Goal: Task Accomplishment & Management: Manage account settings

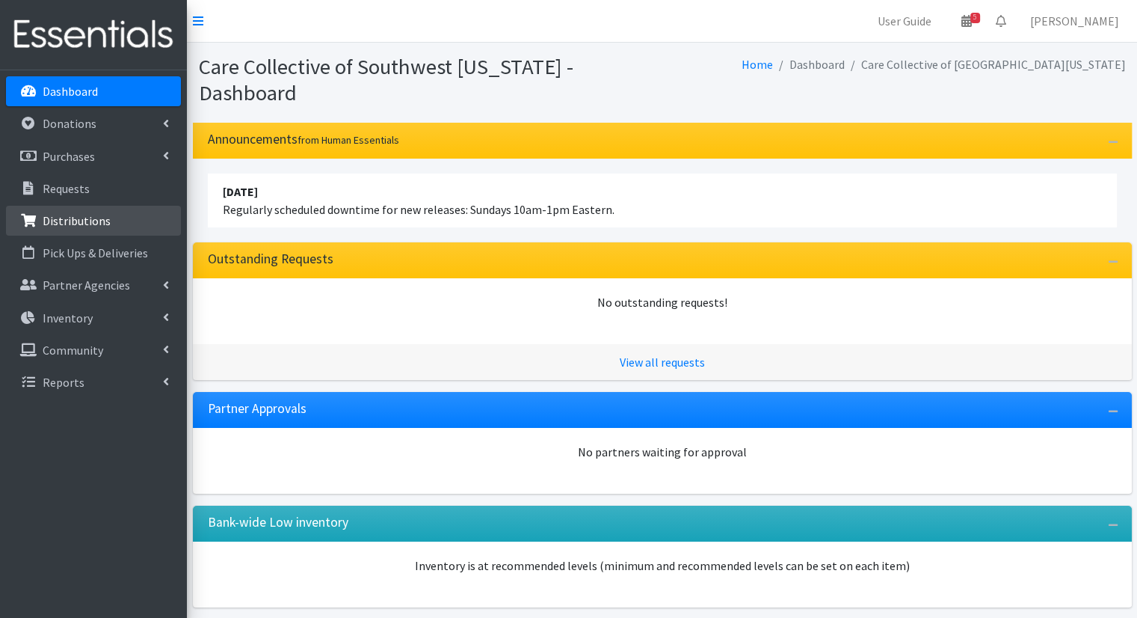
click at [129, 219] on link "Distributions" at bounding box center [93, 221] width 175 height 30
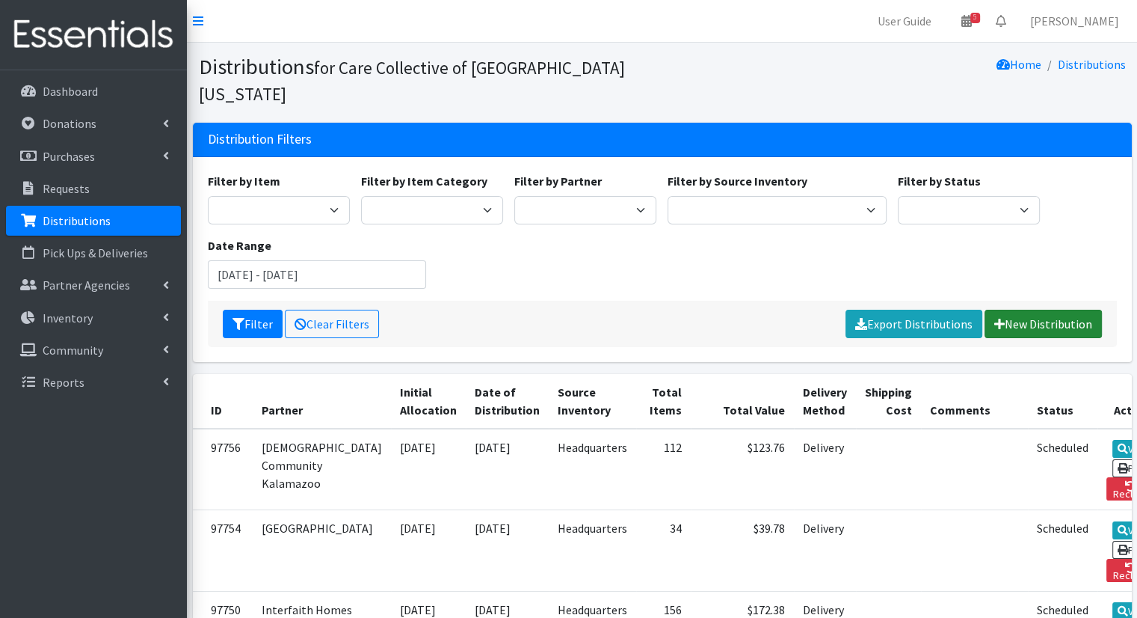
click at [1033, 310] on link "New Distribution" at bounding box center [1043, 324] width 117 height 28
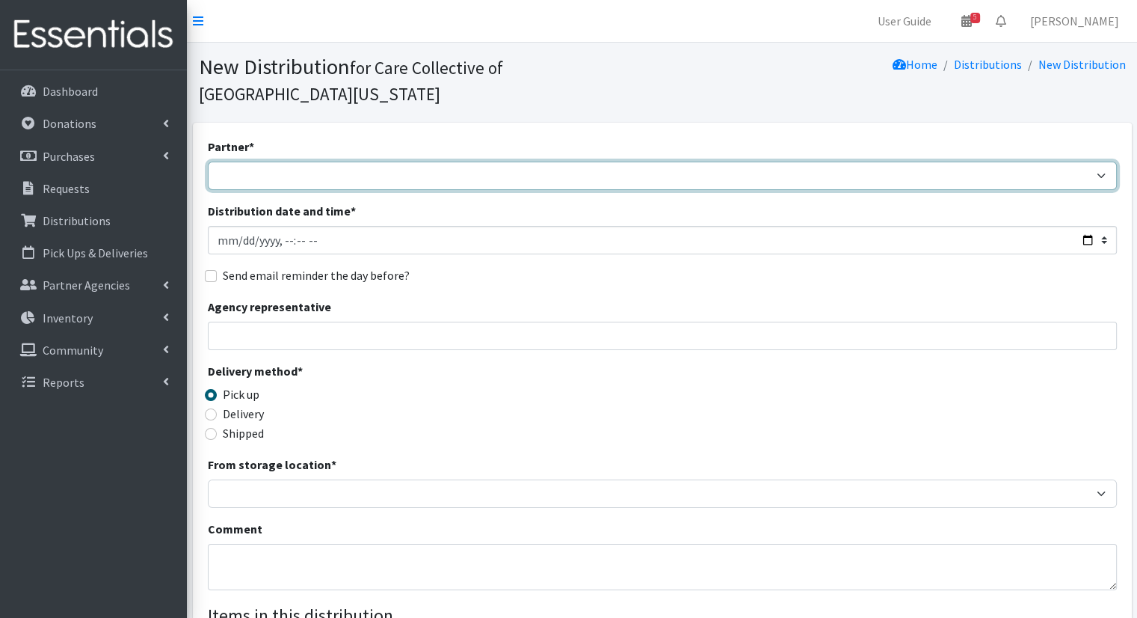
click at [624, 162] on select "African Community Kalamazoo Black Lives Matter Kzoo/BC Diaper Train Cares Sexua…" at bounding box center [662, 176] width 909 height 28
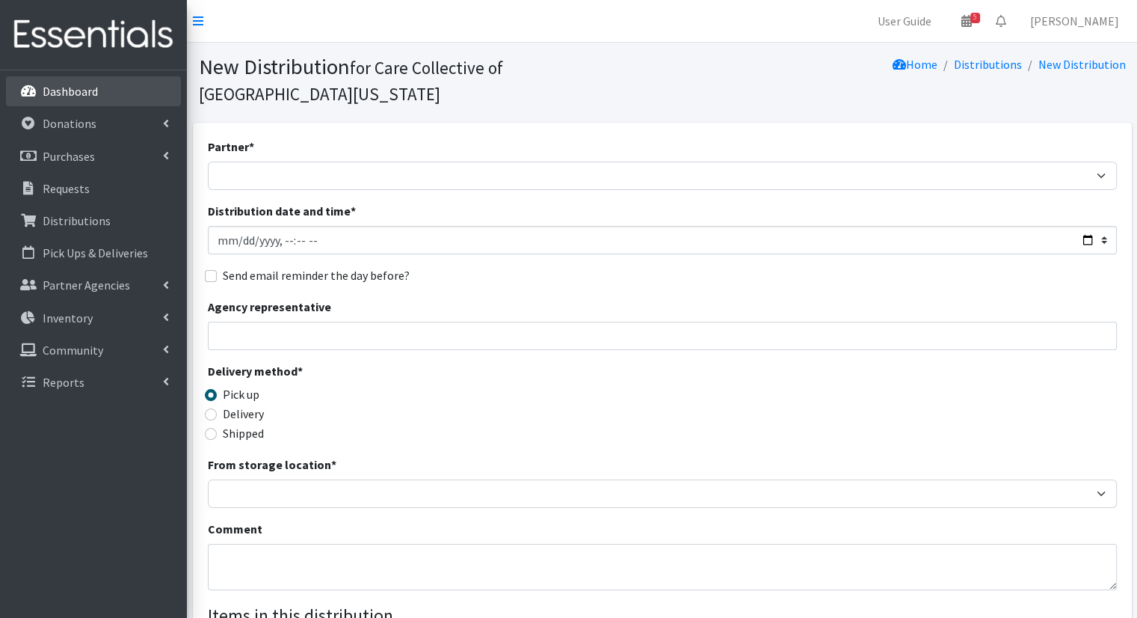
click at [138, 105] on link "Dashboard" at bounding box center [93, 91] width 175 height 30
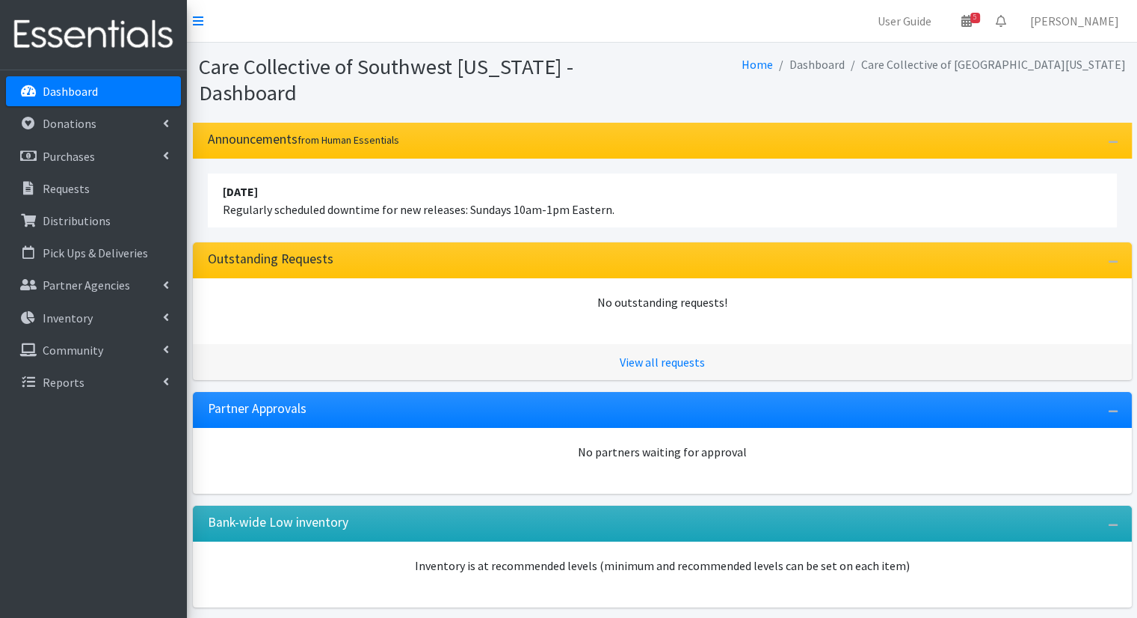
click at [132, 90] on link "Dashboard" at bounding box center [93, 91] width 175 height 30
click at [111, 212] on link "Distributions" at bounding box center [93, 221] width 175 height 30
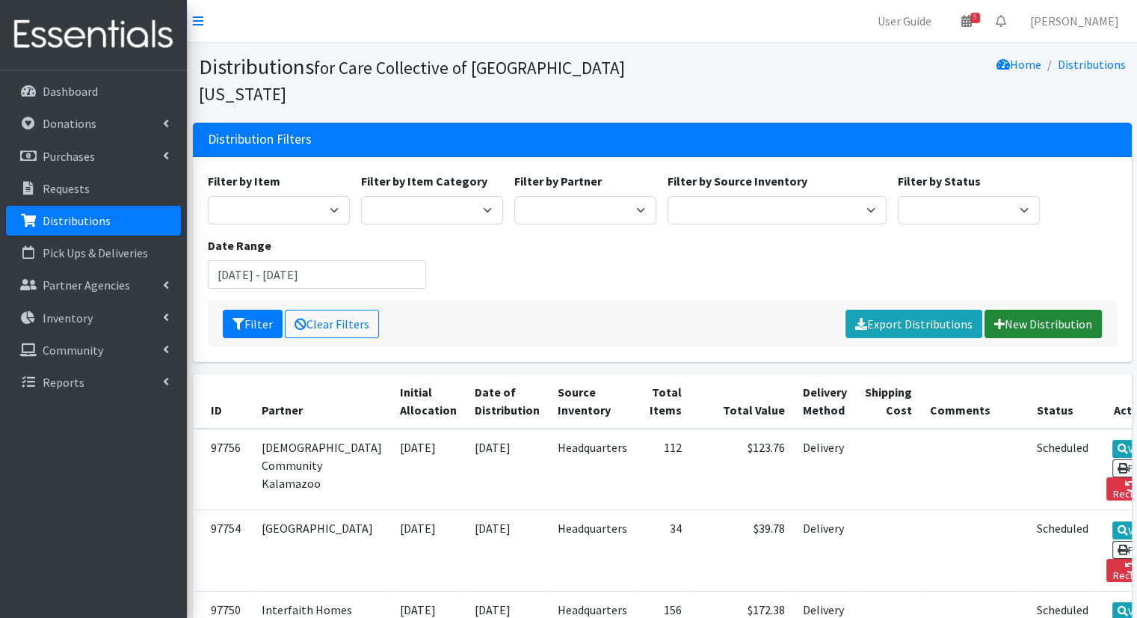
click at [1071, 310] on link "New Distribution" at bounding box center [1043, 324] width 117 height 28
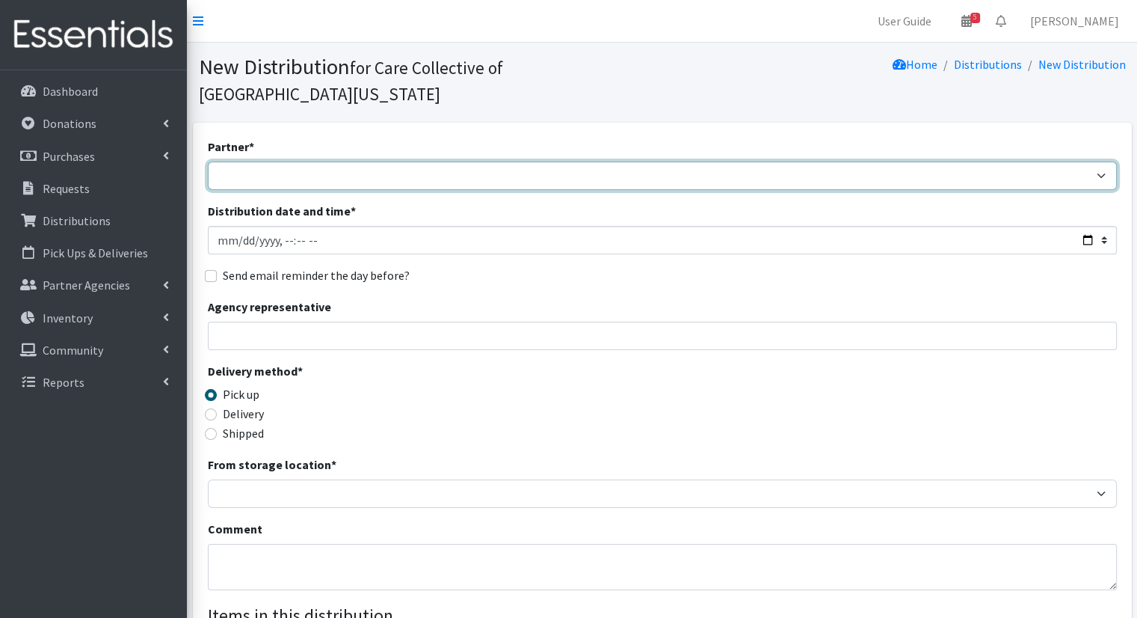
click at [369, 162] on select "African Community Kalamazoo Black Lives Matter Kzoo/[GEOGRAPHIC_DATA] Diaper Tr…" at bounding box center [662, 176] width 909 height 28
select select "7968"
click at [208, 162] on select "African Community Kalamazoo Black Lives Matter Kzoo/BC Diaper Train Cares Sexua…" at bounding box center [662, 176] width 909 height 28
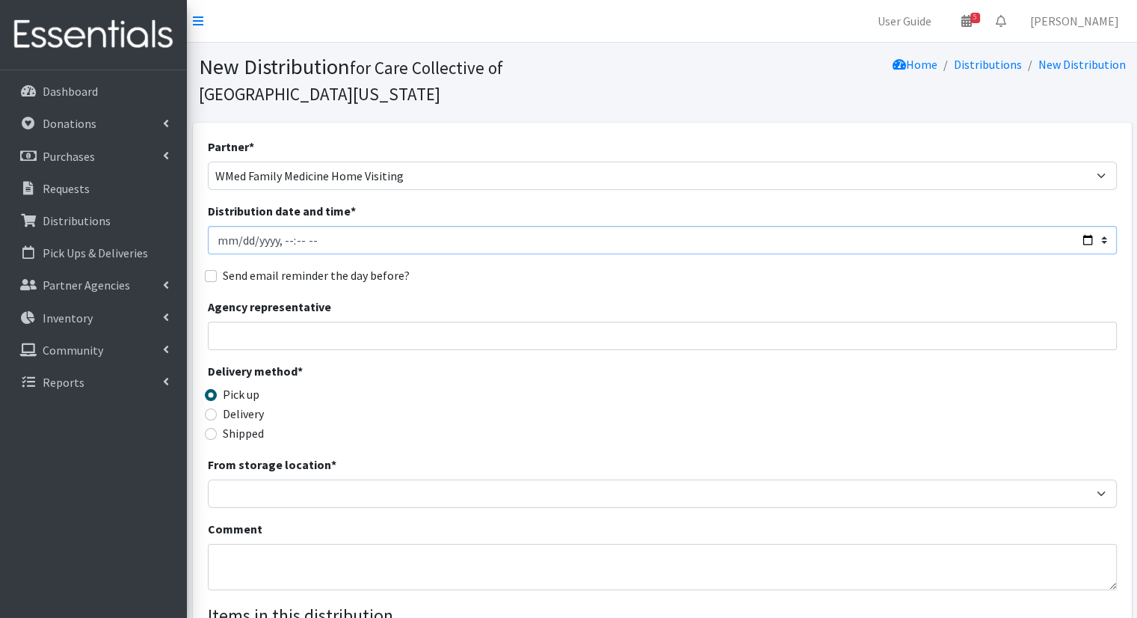
click at [1088, 226] on input "Distribution date and time *" at bounding box center [662, 240] width 909 height 28
type input "2025-10-07T12:00"
click at [567, 266] on fieldset "Send email reminder the day before?" at bounding box center [662, 275] width 909 height 19
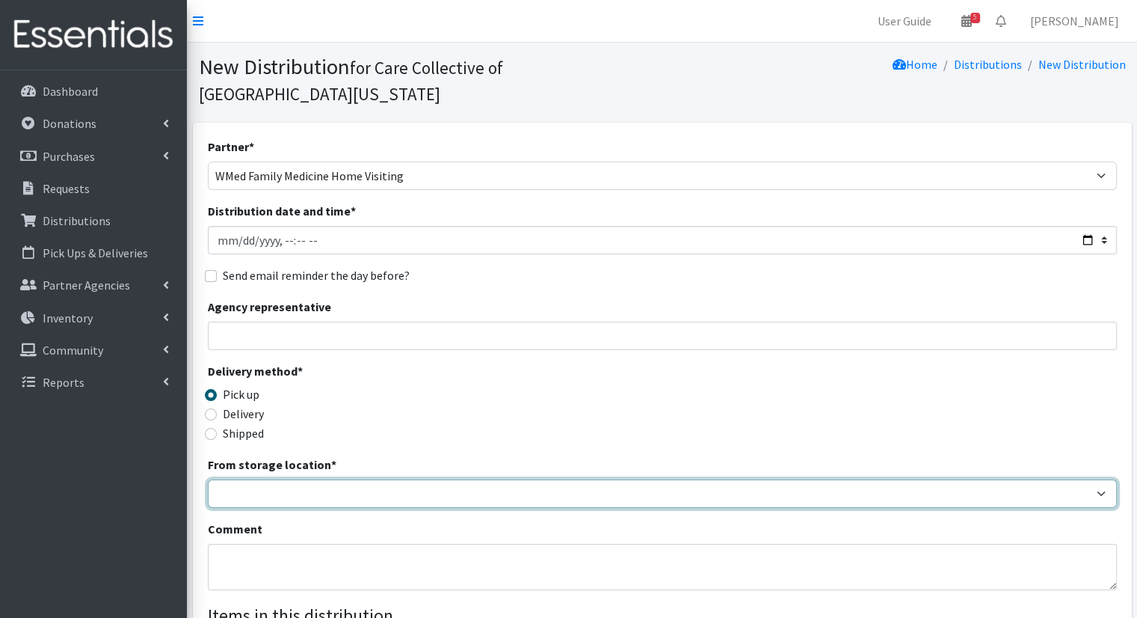
click at [395, 479] on select "Headquarters" at bounding box center [662, 493] width 909 height 28
select select "491"
click at [208, 479] on select "Headquarters" at bounding box center [662, 493] width 909 height 28
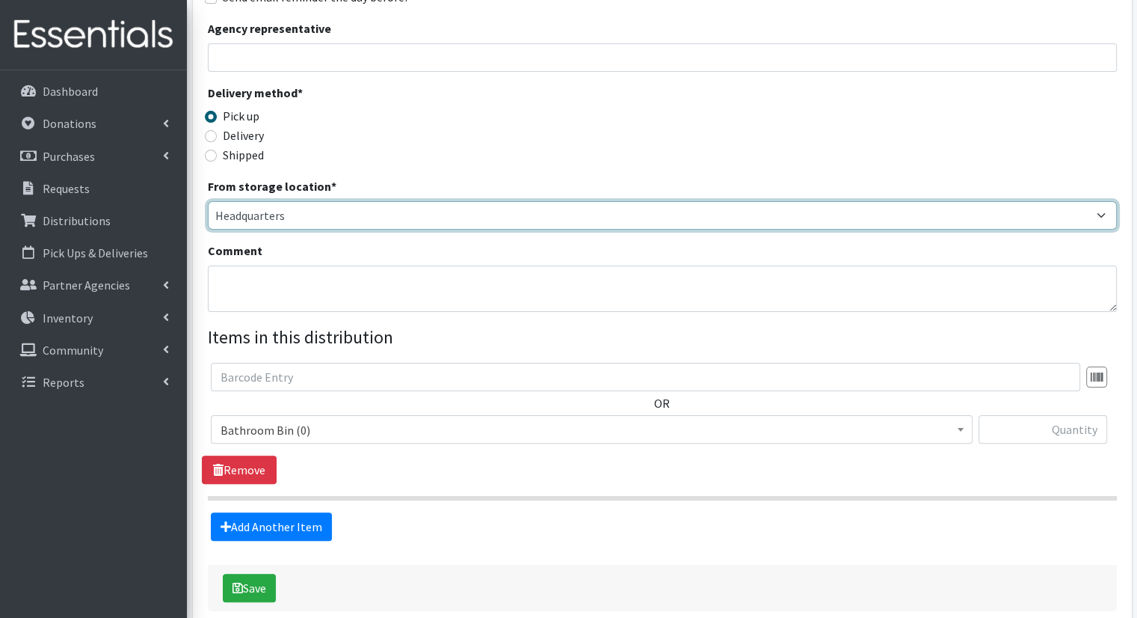
scroll to position [328, 0]
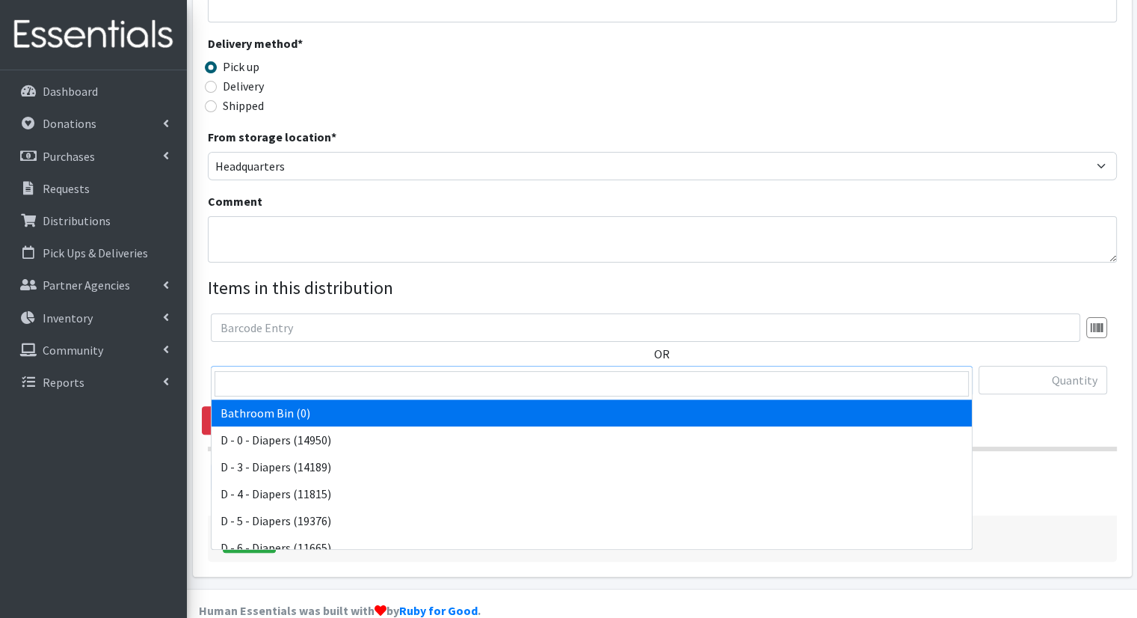
click at [897, 370] on span "Bathroom Bin (0)" at bounding box center [592, 380] width 743 height 21
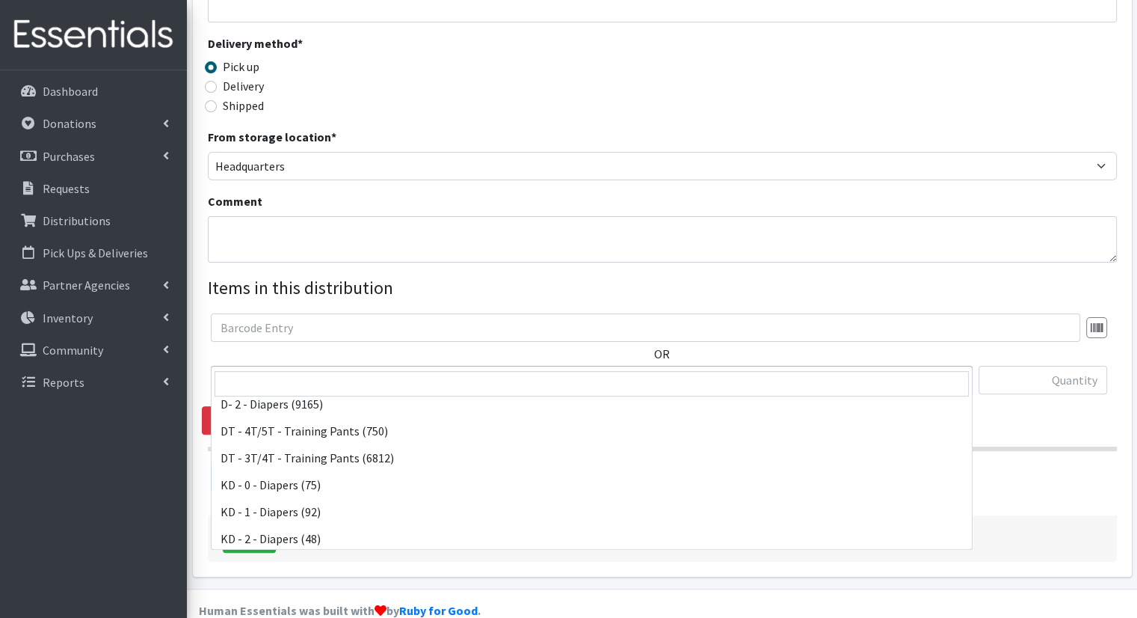
scroll to position [246, 0]
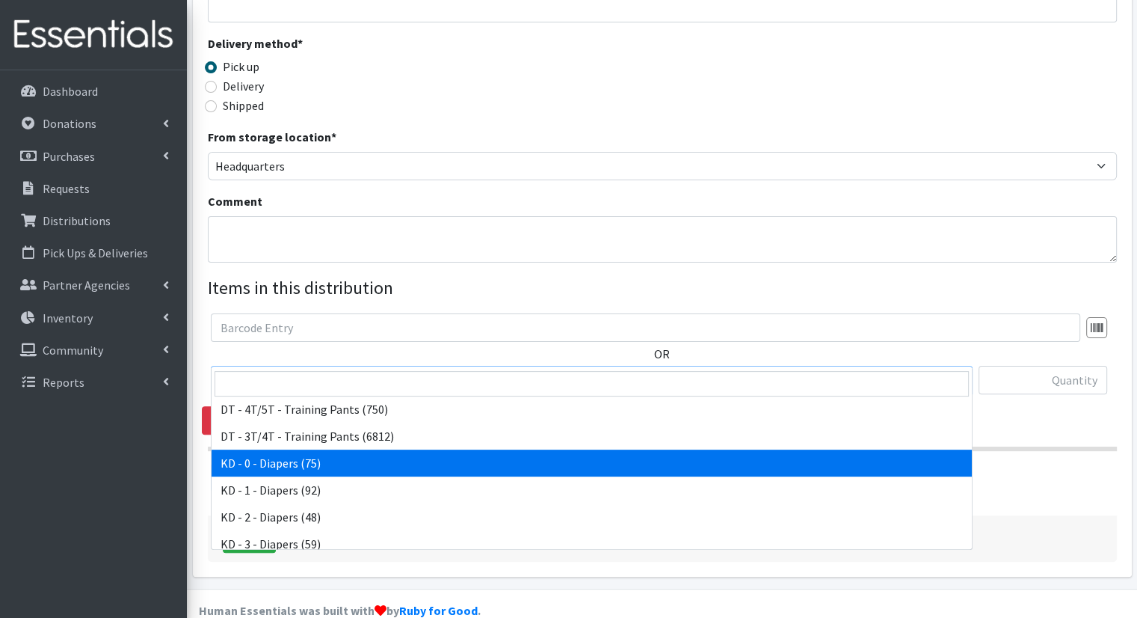
select select "15496"
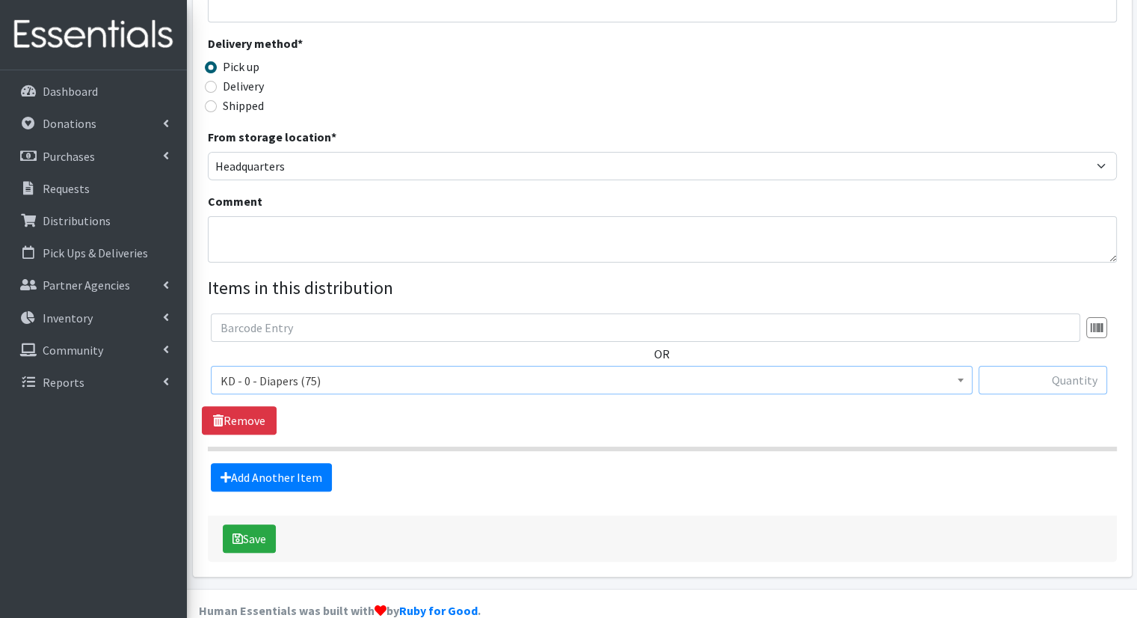
click at [1015, 366] on input "text" at bounding box center [1043, 380] width 129 height 28
type input "10"
click at [332, 463] on div "Add Another Item" at bounding box center [662, 477] width 920 height 28
click at [323, 463] on link "Add Another Item" at bounding box center [271, 477] width 121 height 28
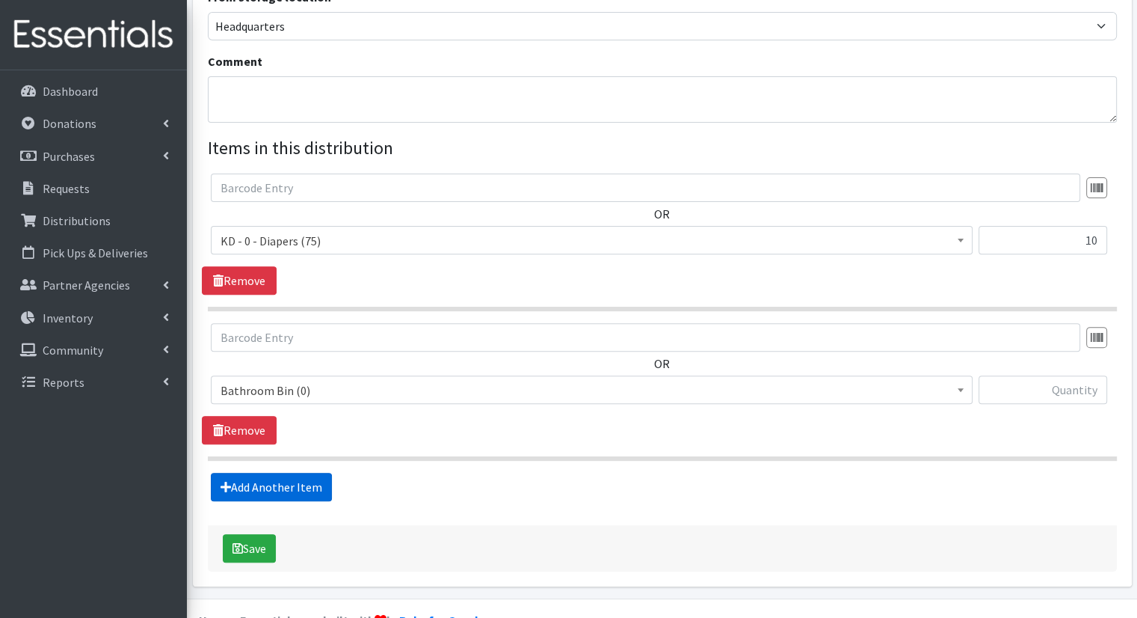
scroll to position [476, 0]
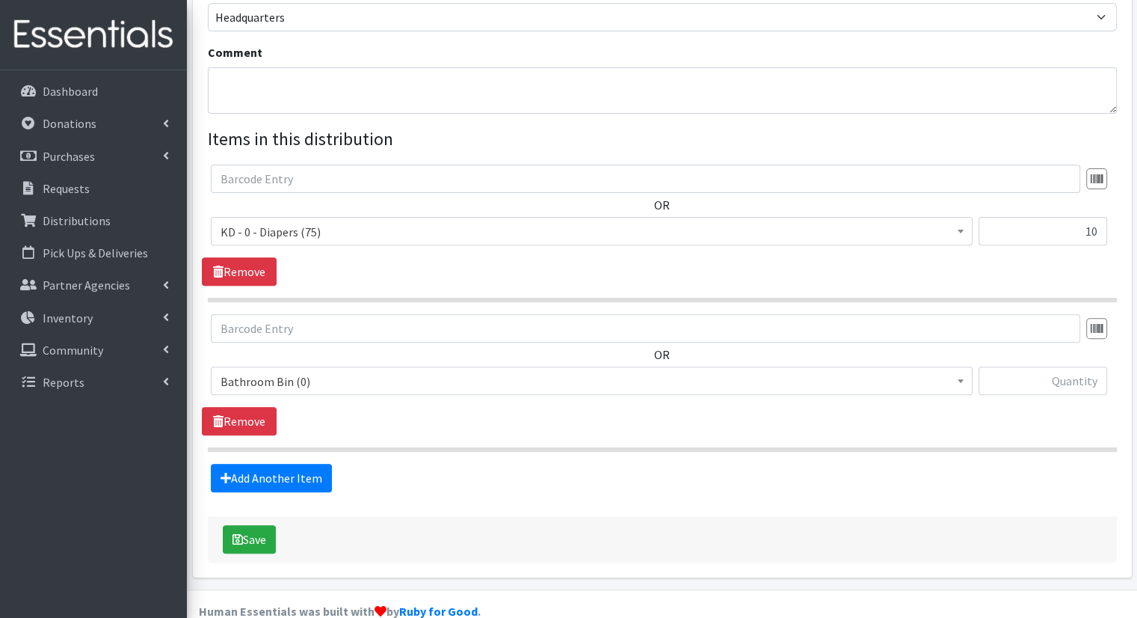
click at [351, 371] on span "Bathroom Bin (0)" at bounding box center [592, 381] width 743 height 21
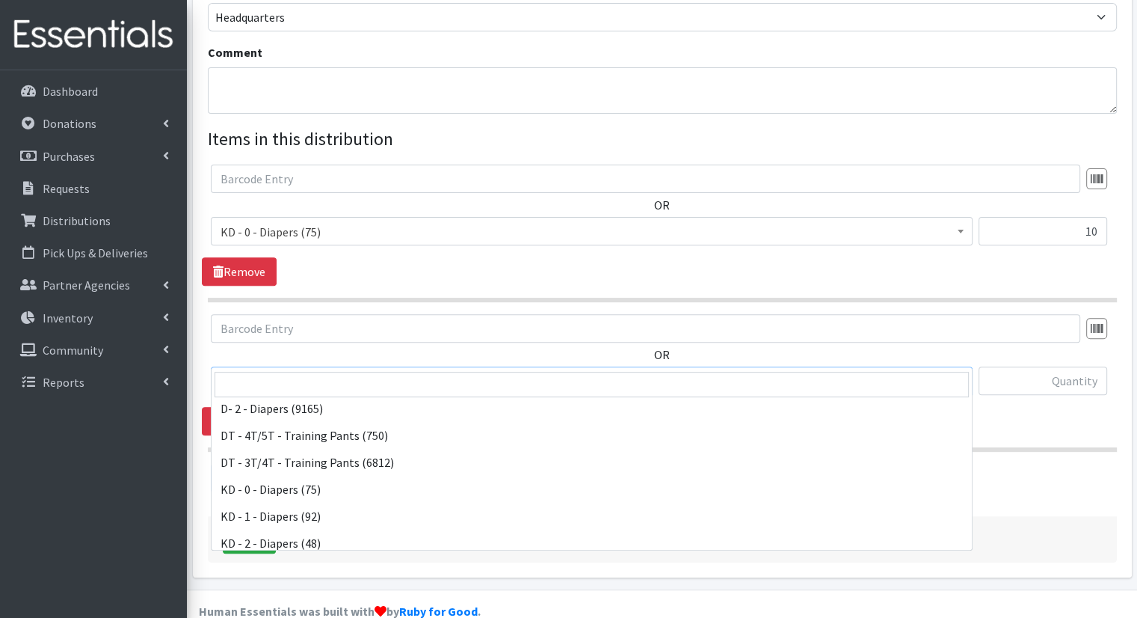
scroll to position [229, 0]
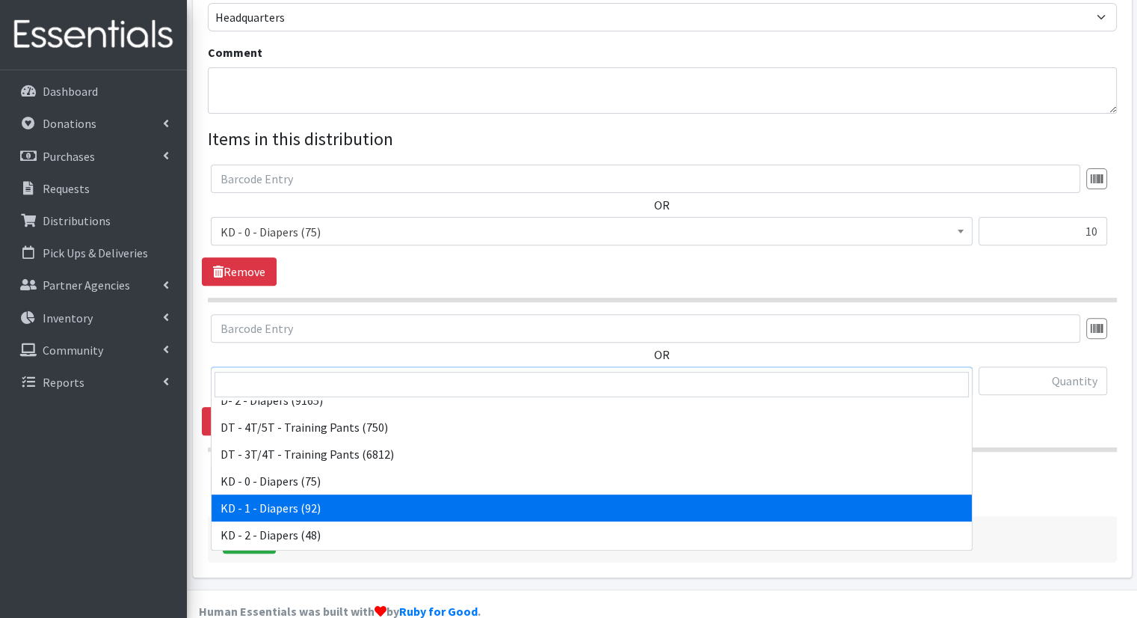
select select "15497"
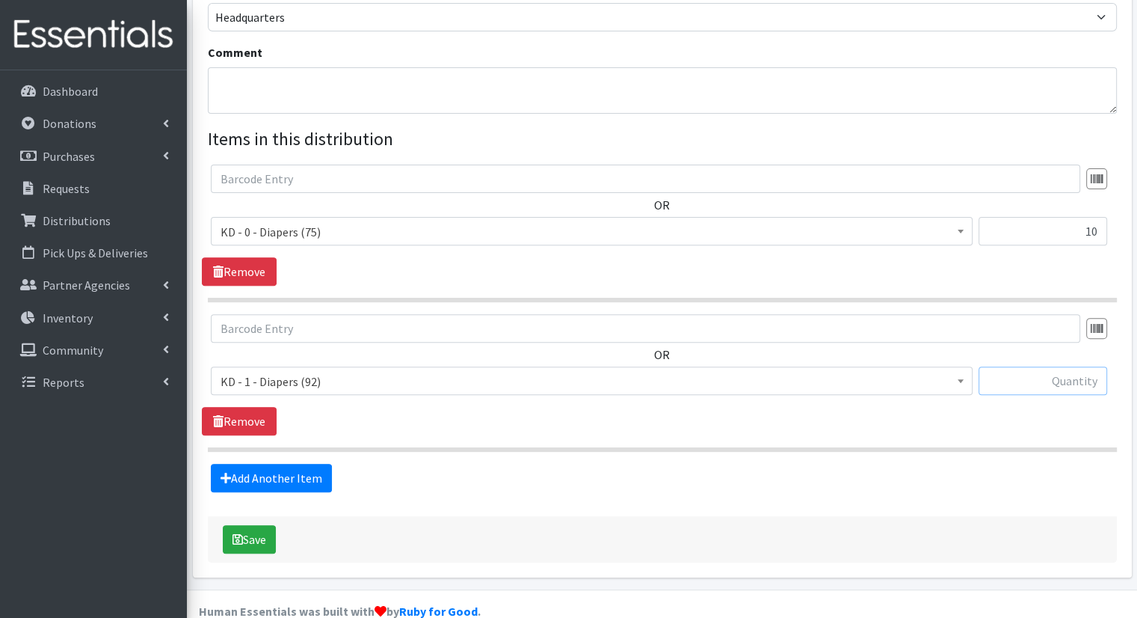
click at [1029, 366] on input "text" at bounding box center [1043, 380] width 129 height 28
type input "10"
click at [310, 464] on link "Add Another Item" at bounding box center [271, 478] width 121 height 28
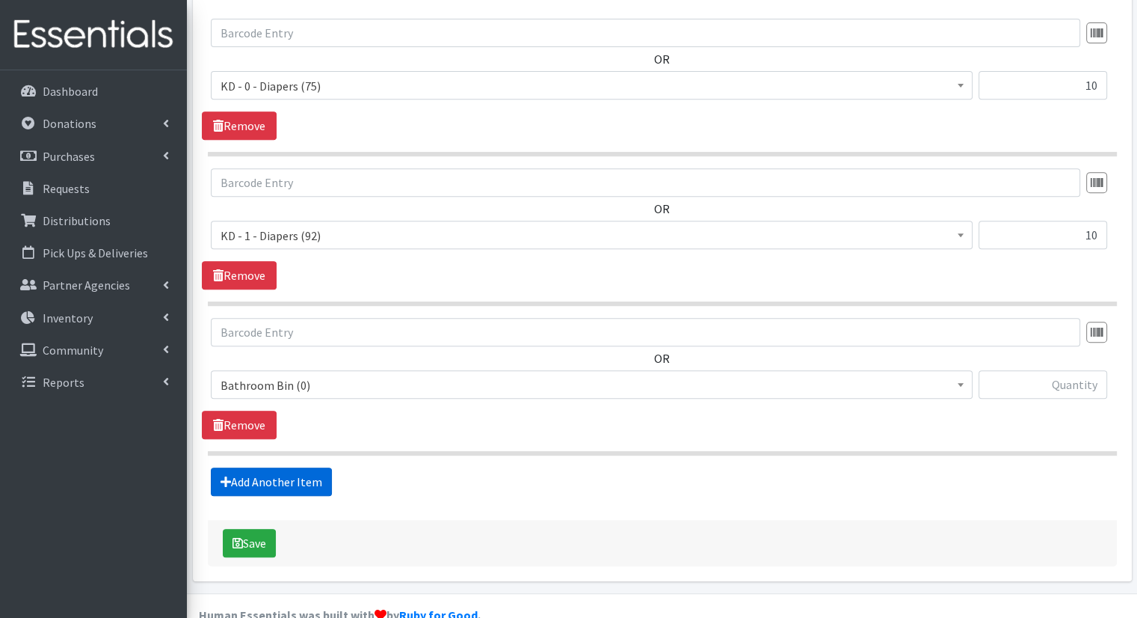
scroll to position [625, 0]
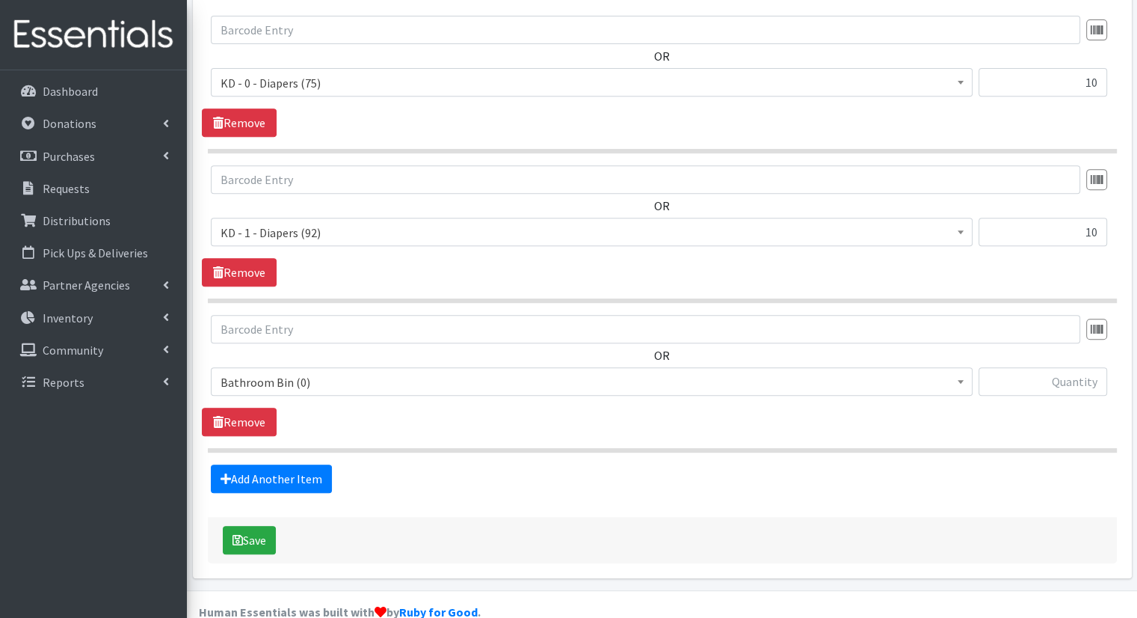
click at [377, 372] on span "Bathroom Bin (0)" at bounding box center [592, 382] width 743 height 21
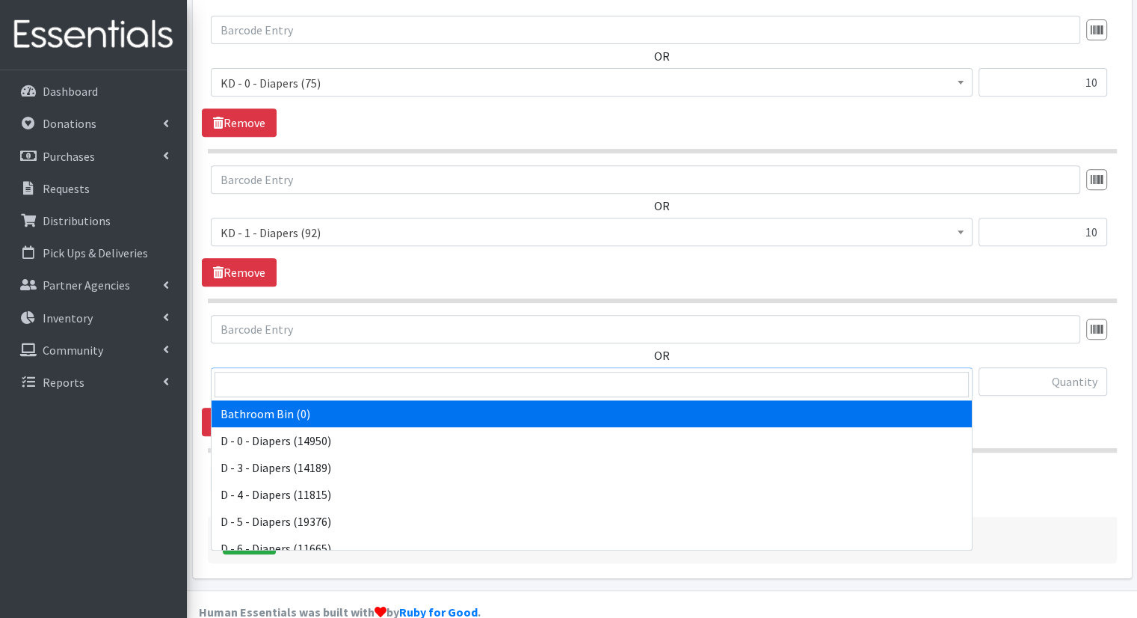
scroll to position [739, 0]
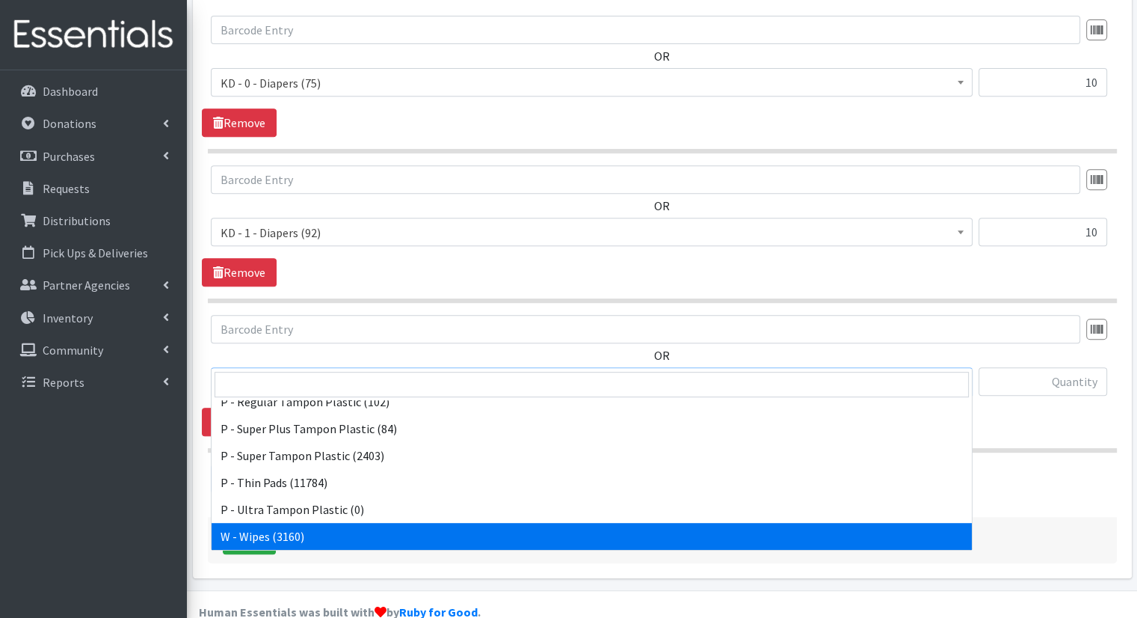
select select "15495"
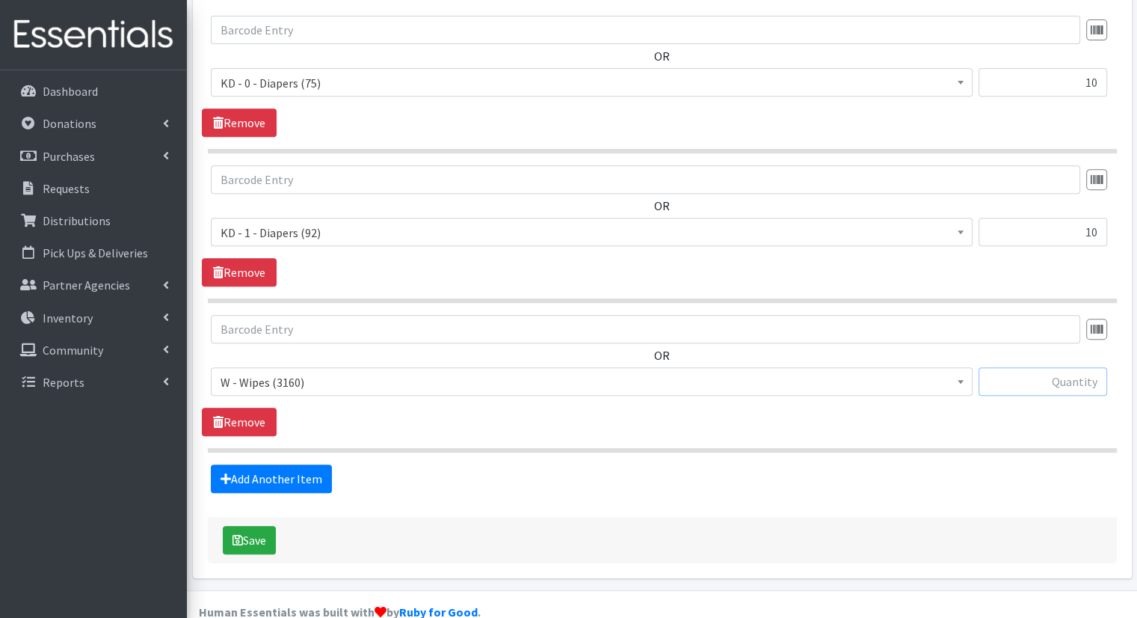
click at [1033, 367] on input "text" at bounding box center [1043, 381] width 129 height 28
type input "20"
click at [1043, 397] on div "OR Bathroom Bin (0) D - 0 - Diapers (14950) D - 3 - Diapers (14189) D - 4 - Dia…" at bounding box center [662, 375] width 920 height 121
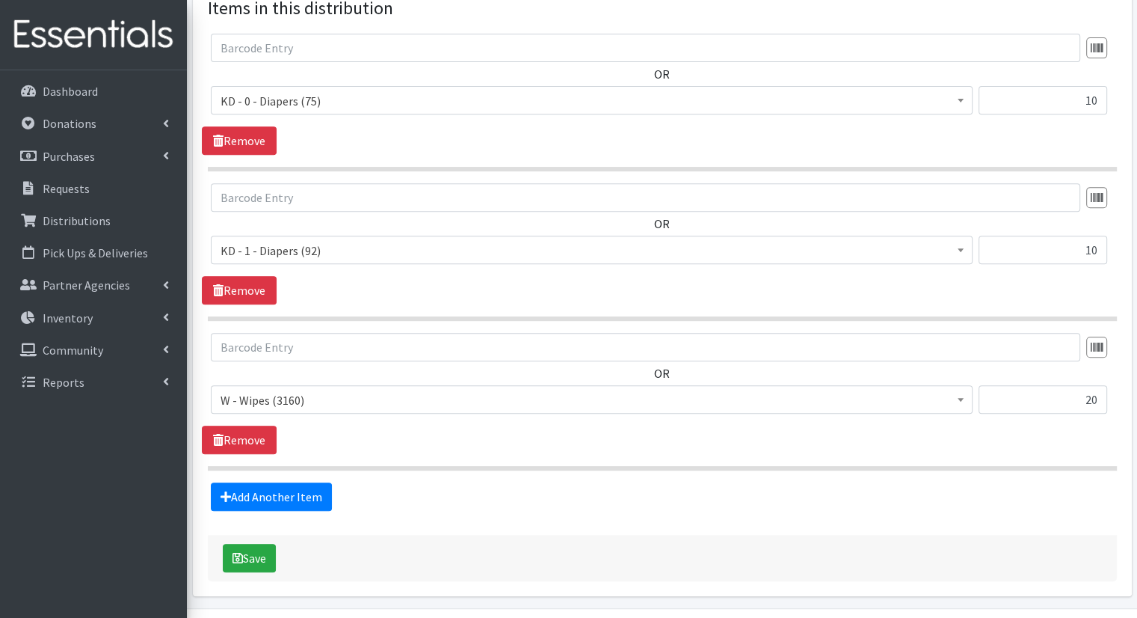
scroll to position [609, 0]
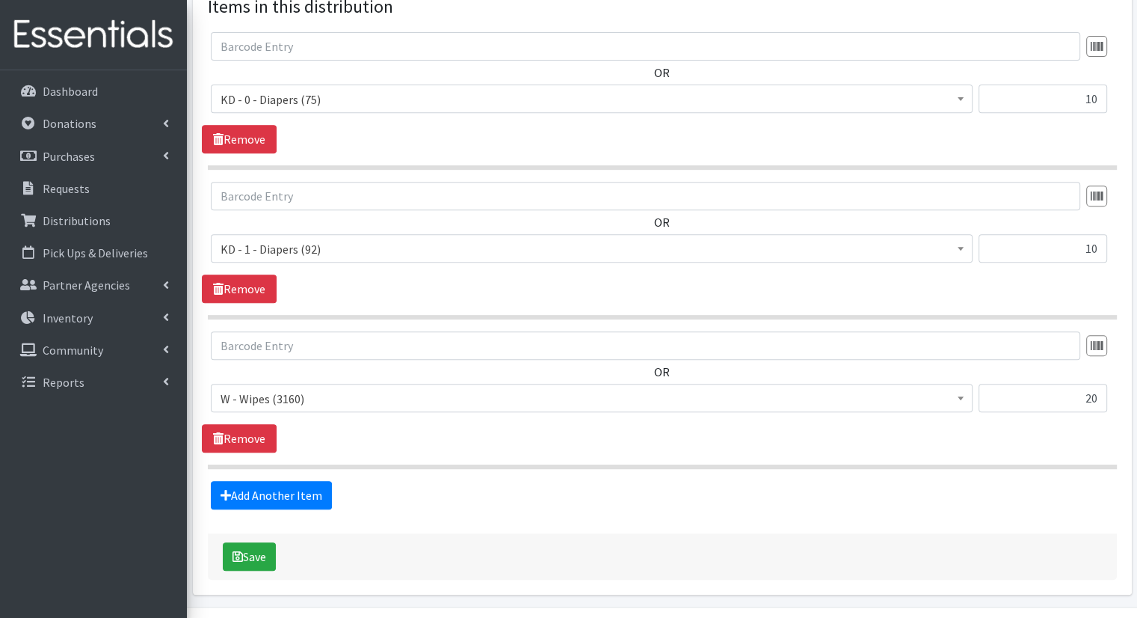
click at [234, 544] on div "Save" at bounding box center [662, 556] width 909 height 46
click at [234, 542] on button "Save" at bounding box center [249, 556] width 53 height 28
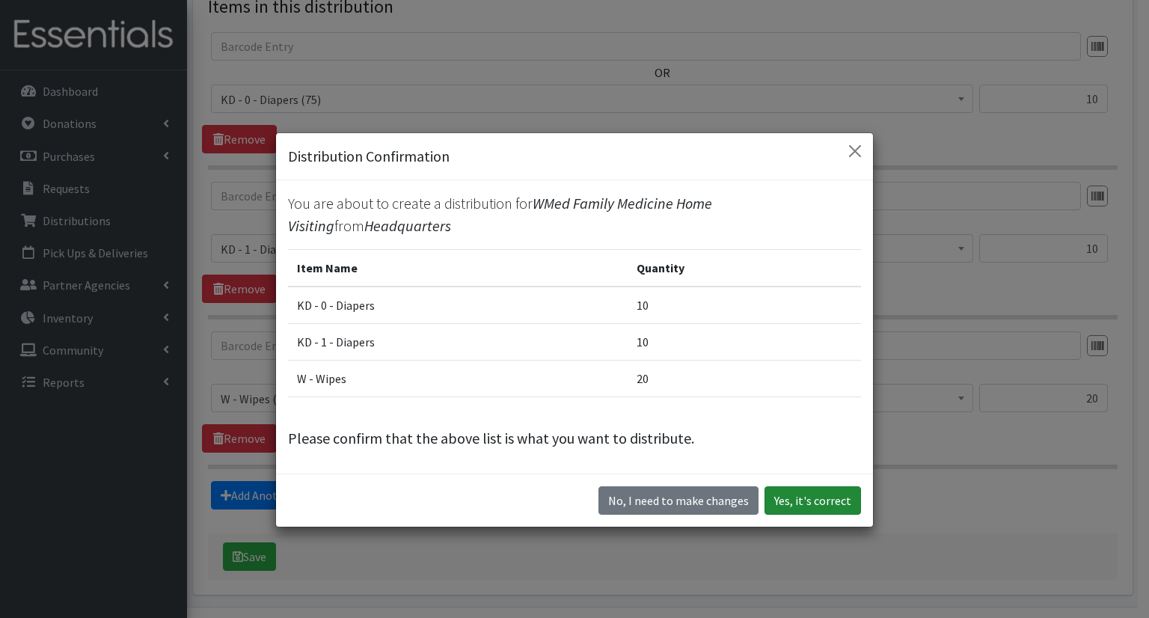
click at [782, 505] on button "Yes, it's correct" at bounding box center [812, 500] width 96 height 28
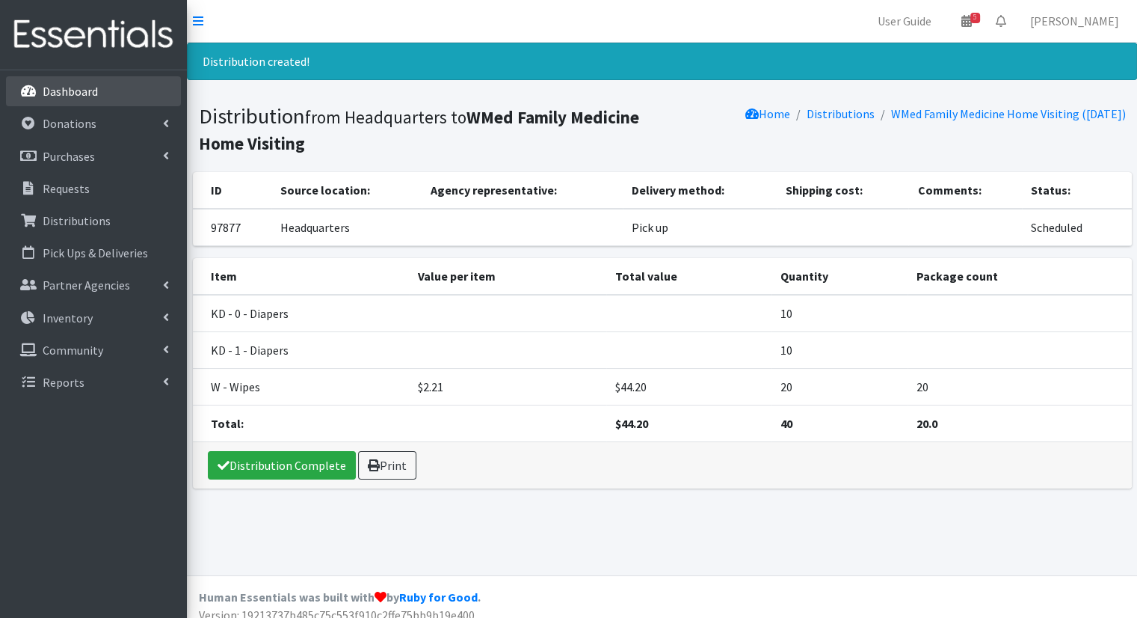
click at [108, 107] on li "Dashboard" at bounding box center [93, 92] width 175 height 32
click at [108, 104] on link "Dashboard" at bounding box center [93, 91] width 175 height 30
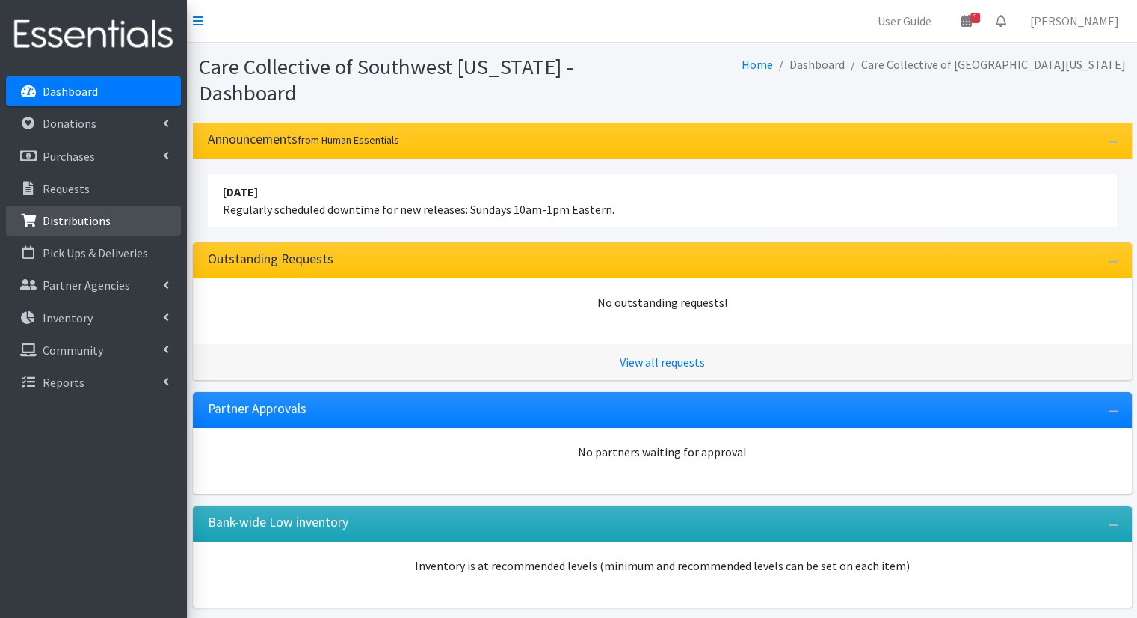
click at [90, 209] on link "Distributions" at bounding box center [93, 221] width 175 height 30
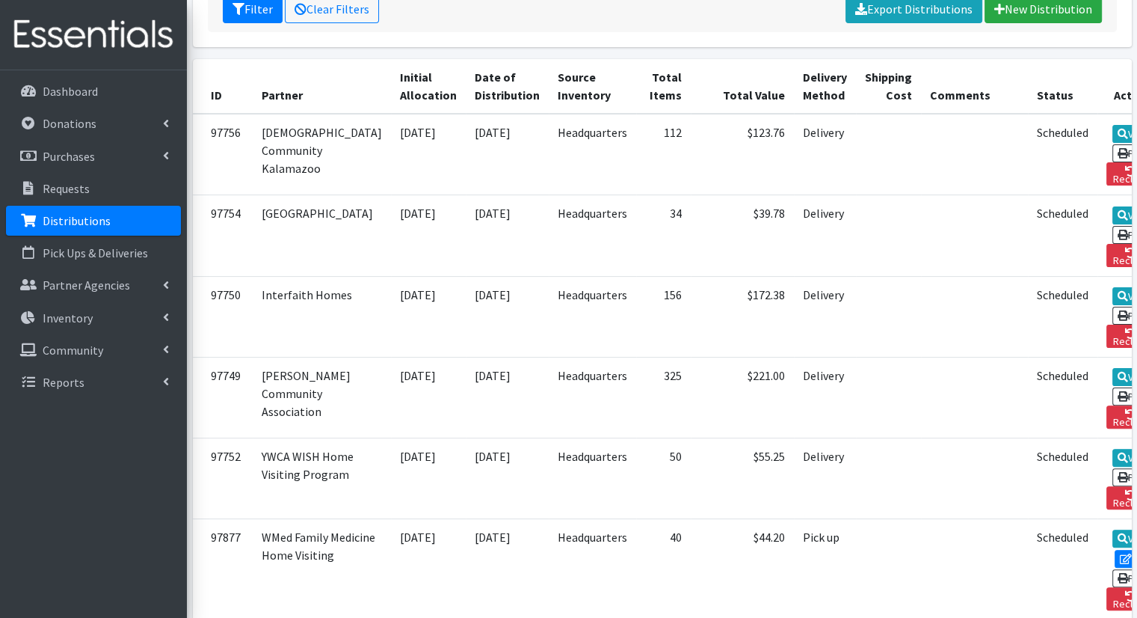
scroll to position [319, 0]
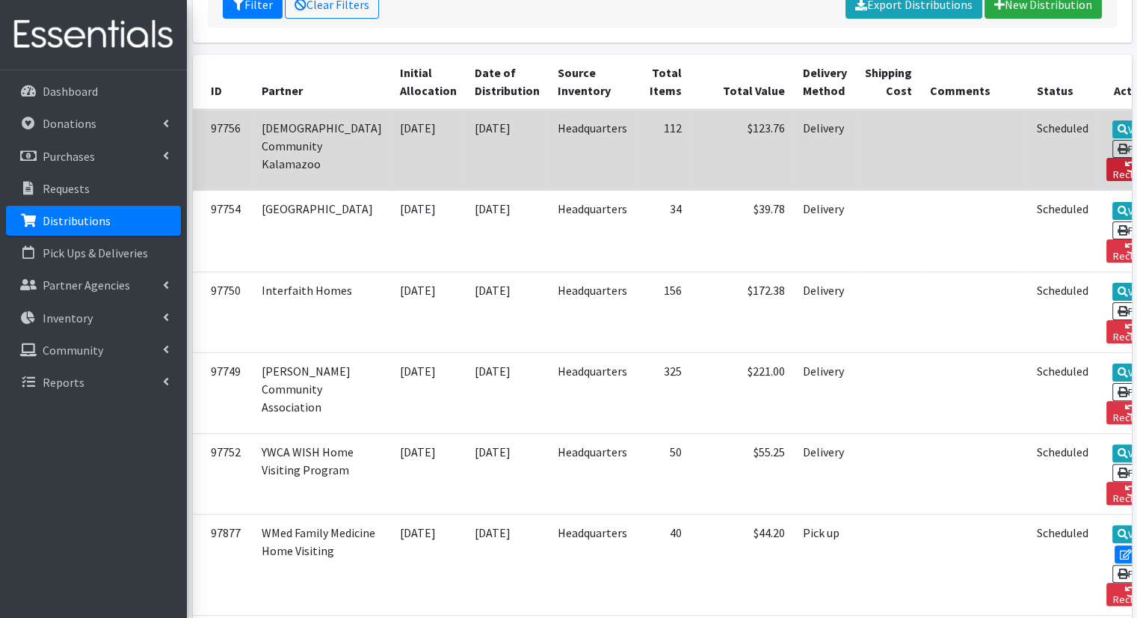
drag, startPoint x: 1083, startPoint y: 117, endPoint x: 637, endPoint y: 93, distance: 446.3
click at [1107, 158] on link "Reclaim" at bounding box center [1131, 169] width 49 height 23
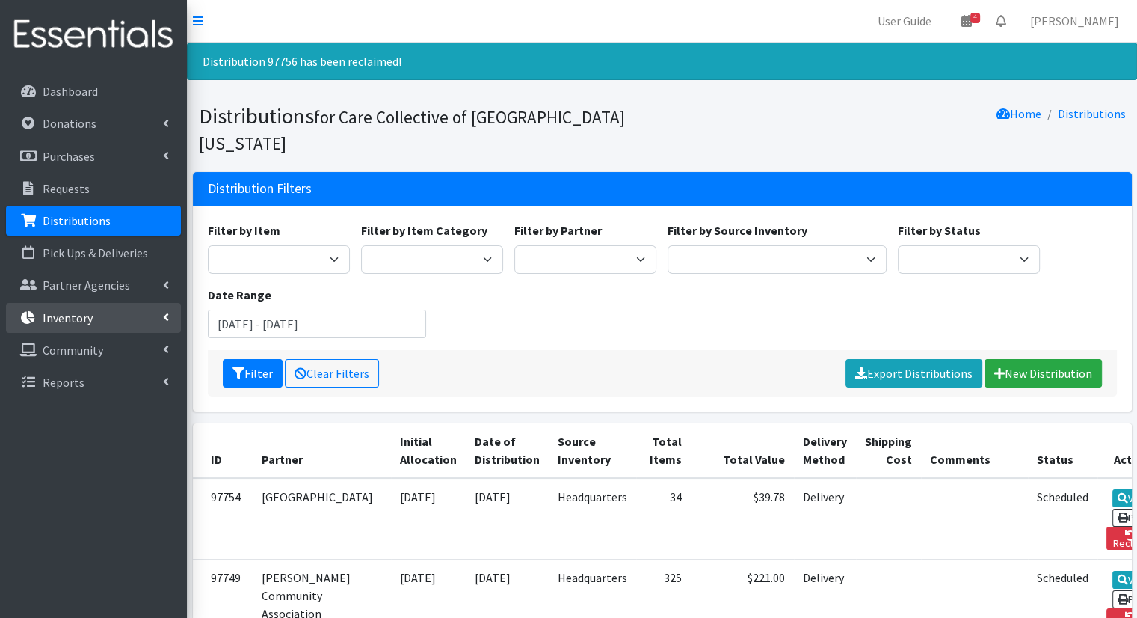
click at [155, 322] on link "Inventory" at bounding box center [93, 318] width 175 height 30
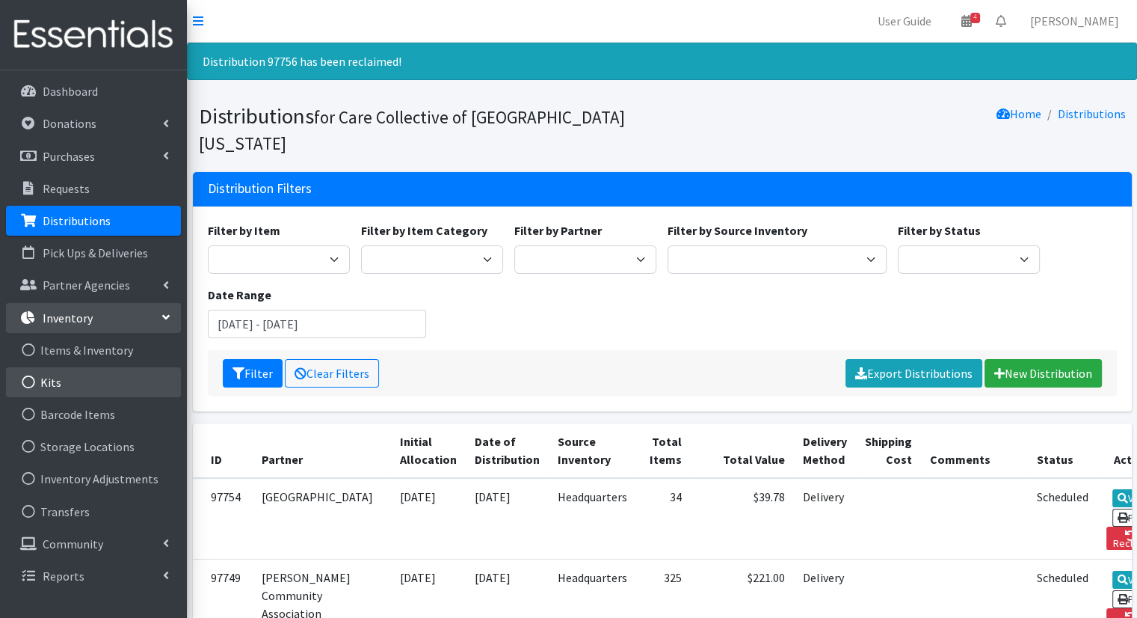
click at [129, 384] on link "Kits" at bounding box center [93, 382] width 175 height 30
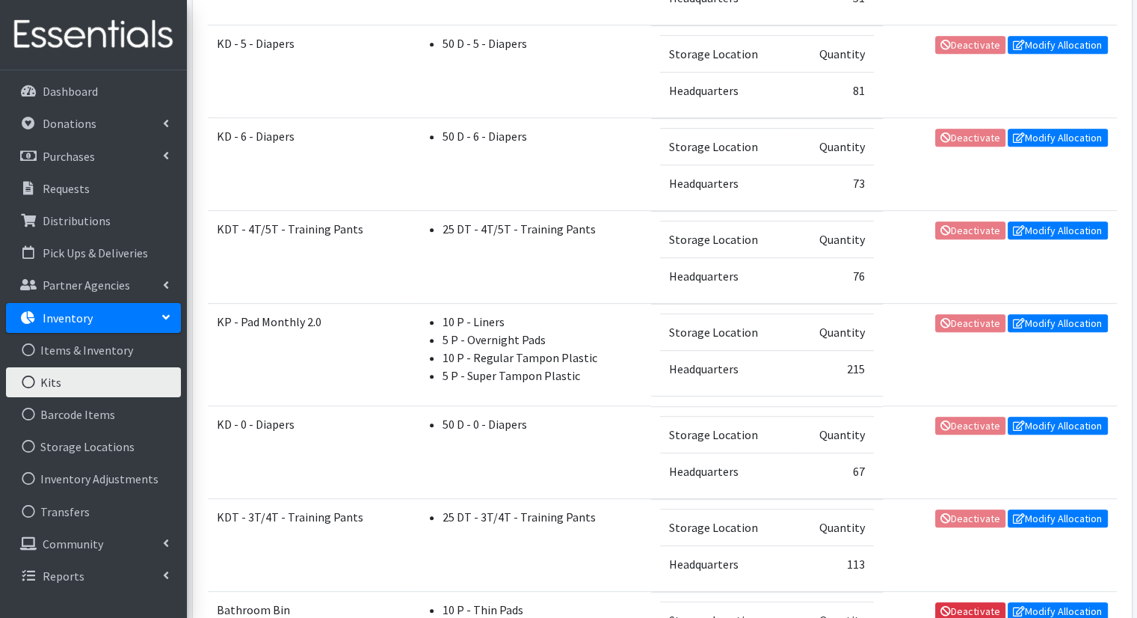
scroll to position [687, 0]
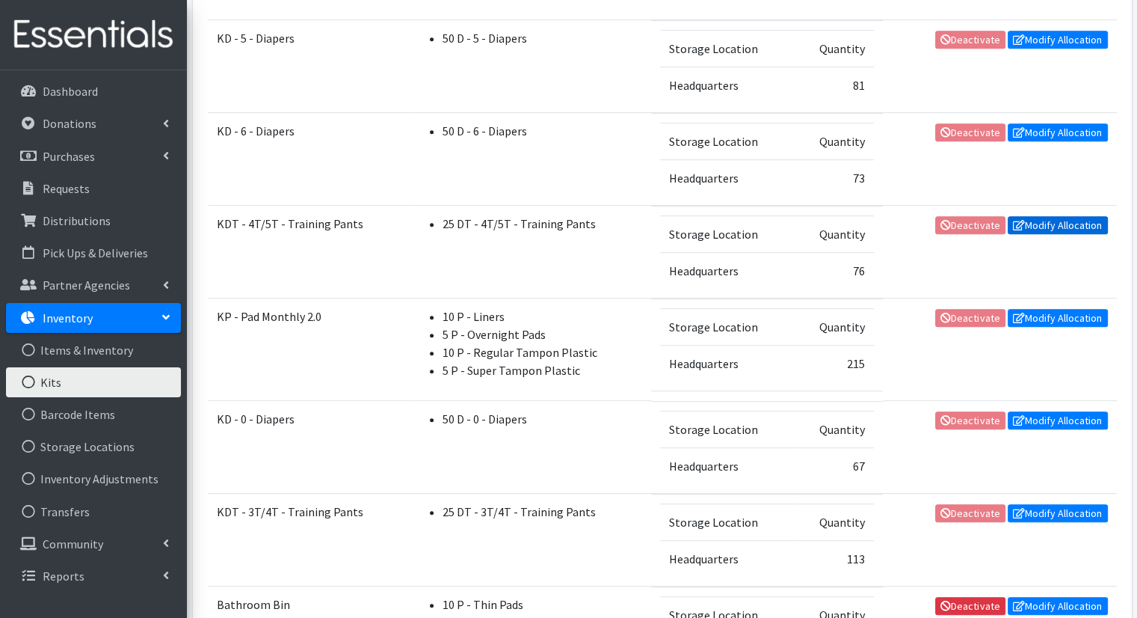
click at [1032, 221] on link "Modify Allocation" at bounding box center [1058, 225] width 100 height 18
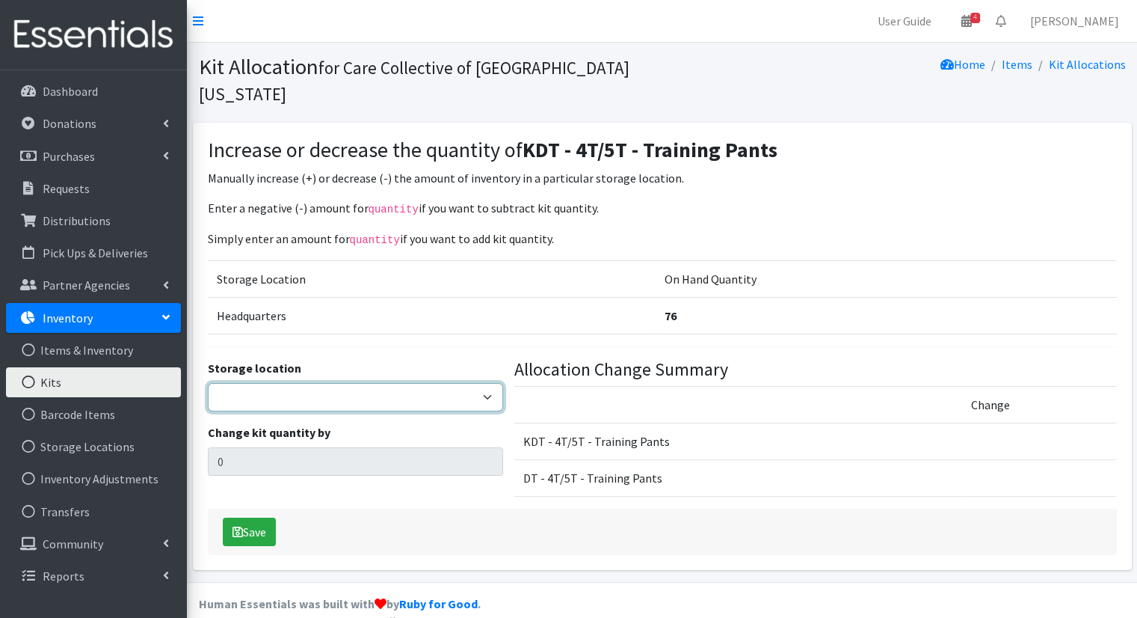
click at [476, 383] on select "Headquarters" at bounding box center [355, 397] width 295 height 28
select select "491"
click at [208, 383] on select "Headquarters" at bounding box center [355, 397] width 295 height 28
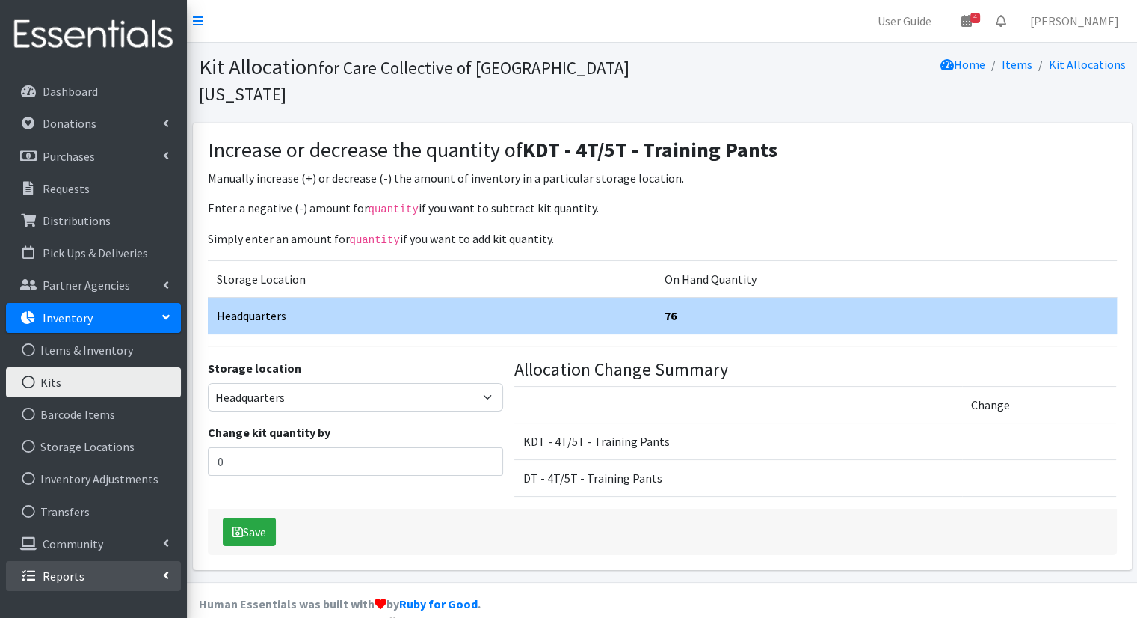
click at [141, 581] on link "Reports" at bounding box center [93, 576] width 175 height 30
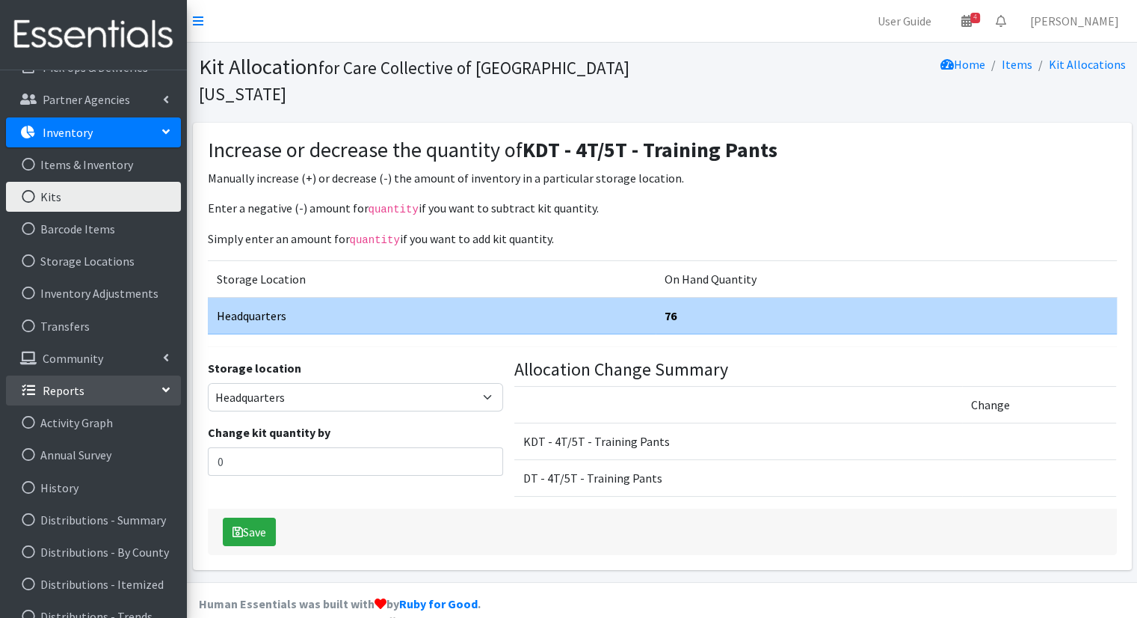
scroll to position [197, 0]
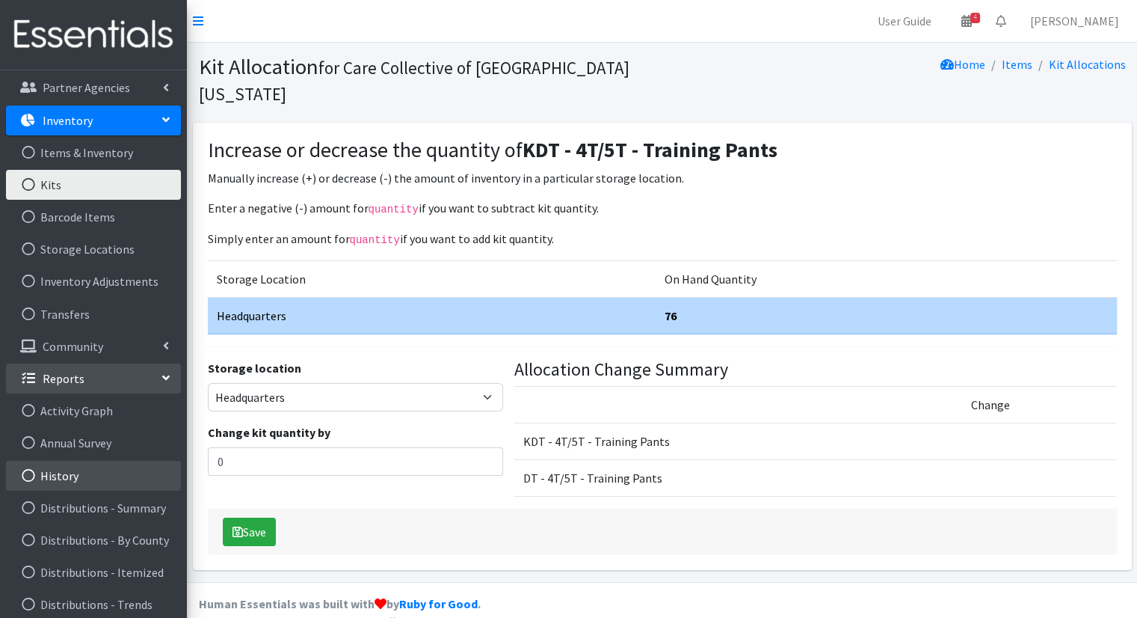
click at [136, 482] on link "History" at bounding box center [93, 476] width 175 height 30
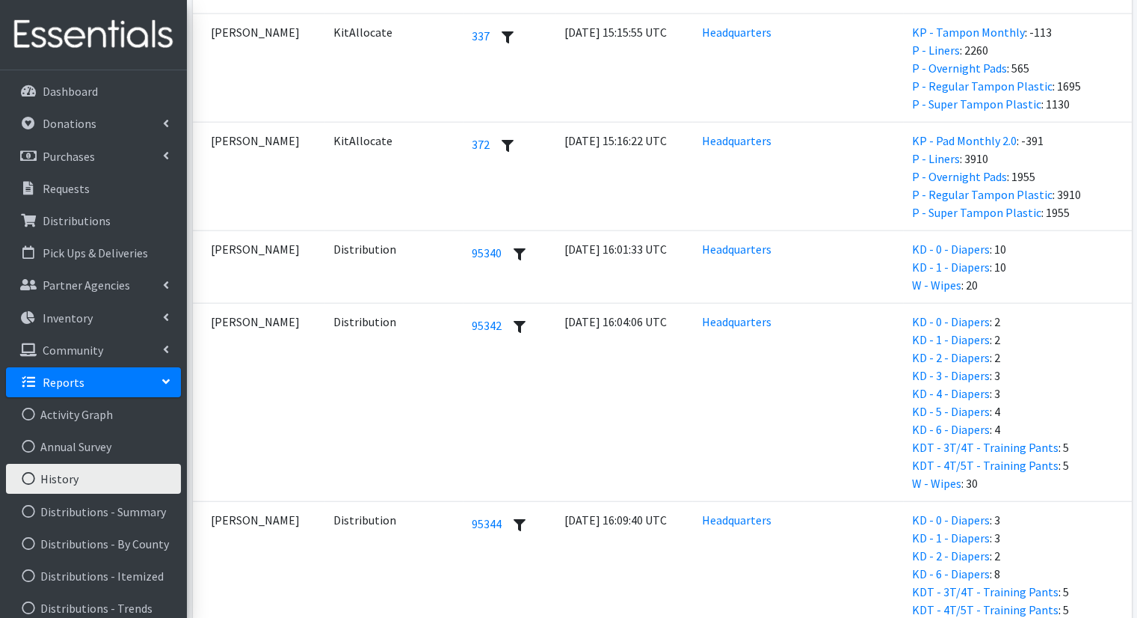
scroll to position [4548, 0]
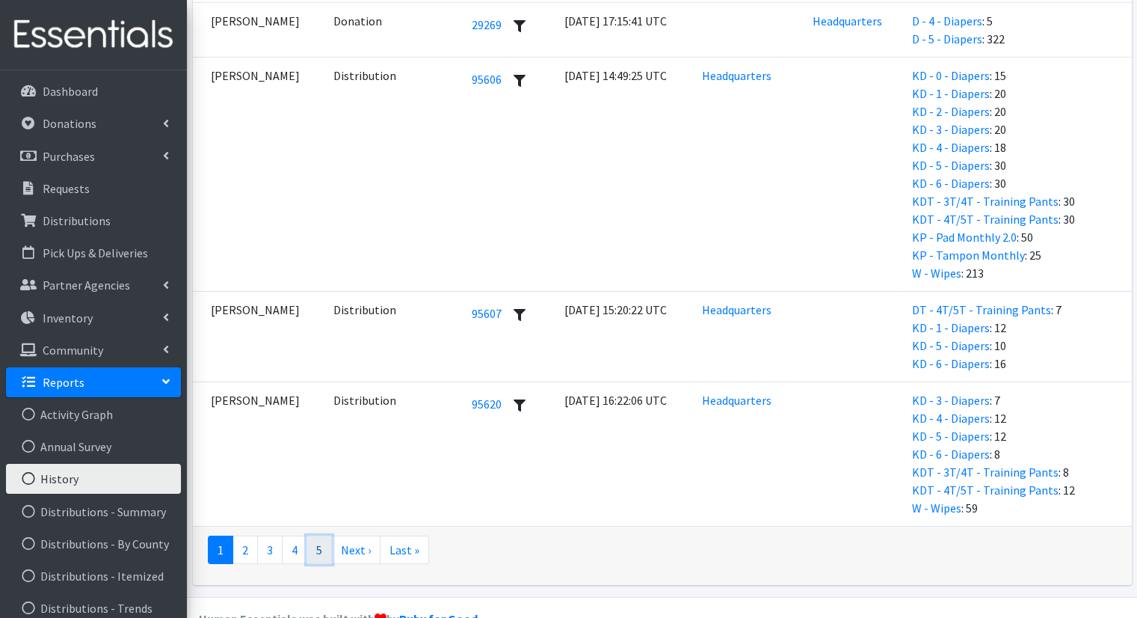
click at [316, 535] on link "5" at bounding box center [319, 549] width 25 height 28
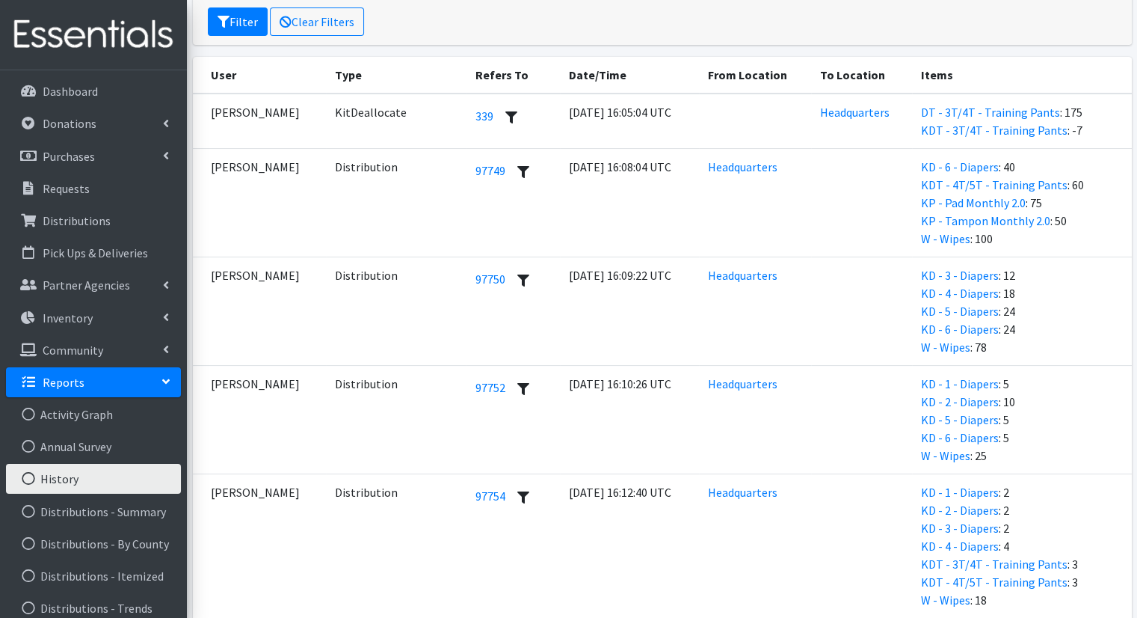
scroll to position [251, 0]
click at [1006, 124] on link "KDT - 3T/4T - Training Pants" at bounding box center [994, 131] width 147 height 15
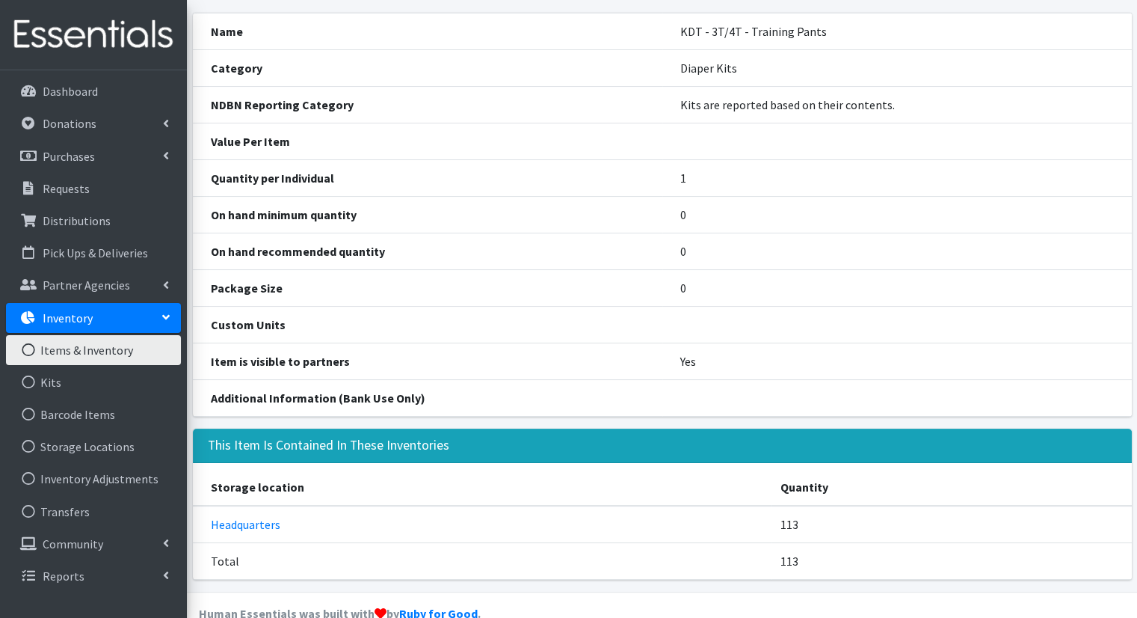
scroll to position [70, 0]
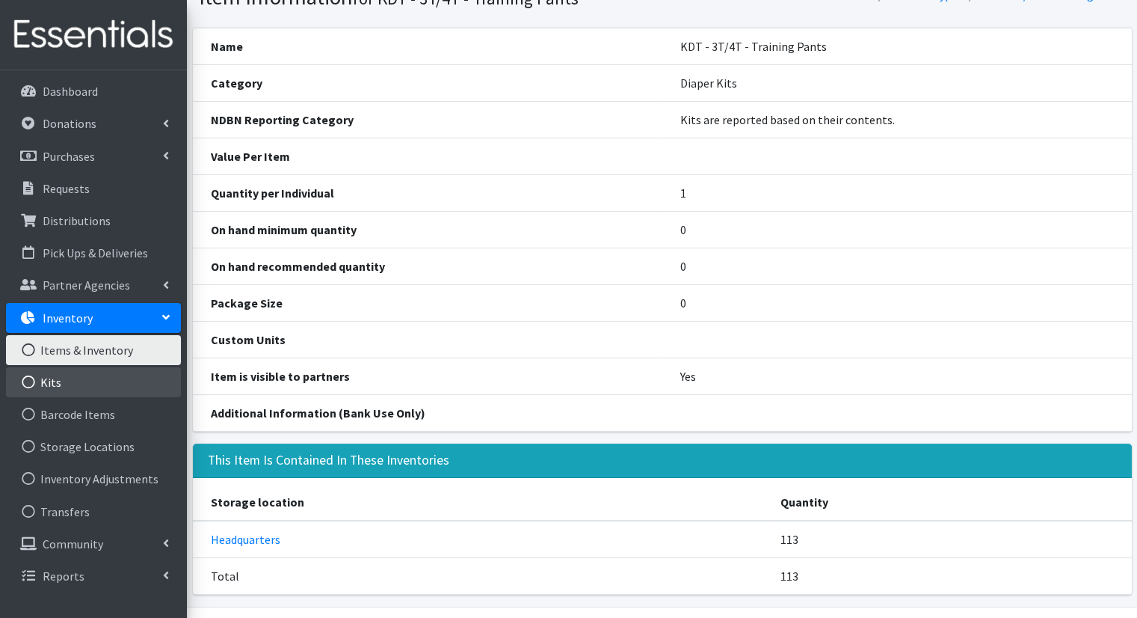
click at [124, 375] on link "Kits" at bounding box center [93, 382] width 175 height 30
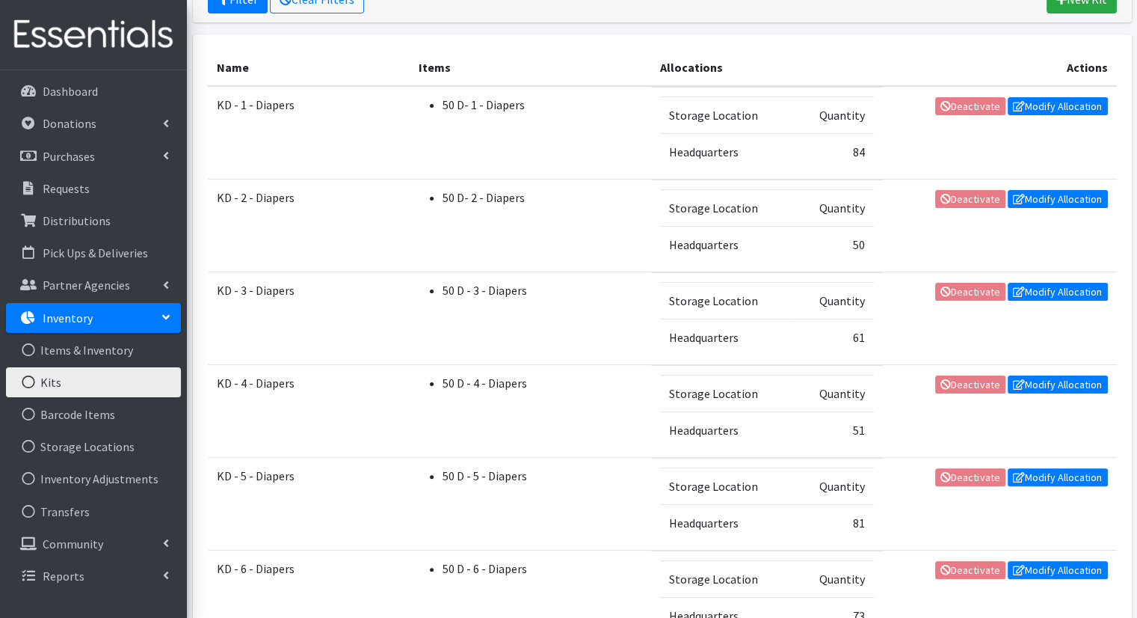
scroll to position [253, 0]
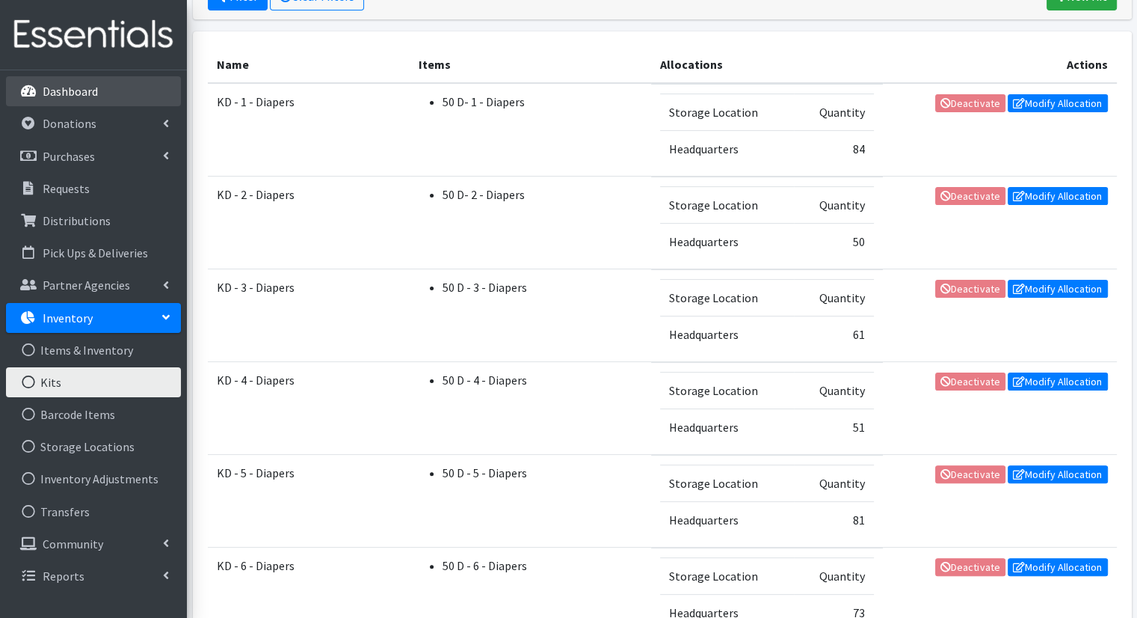
click at [131, 107] on li "Dashboard" at bounding box center [93, 92] width 175 height 32
click at [129, 96] on link "Dashboard" at bounding box center [93, 91] width 175 height 30
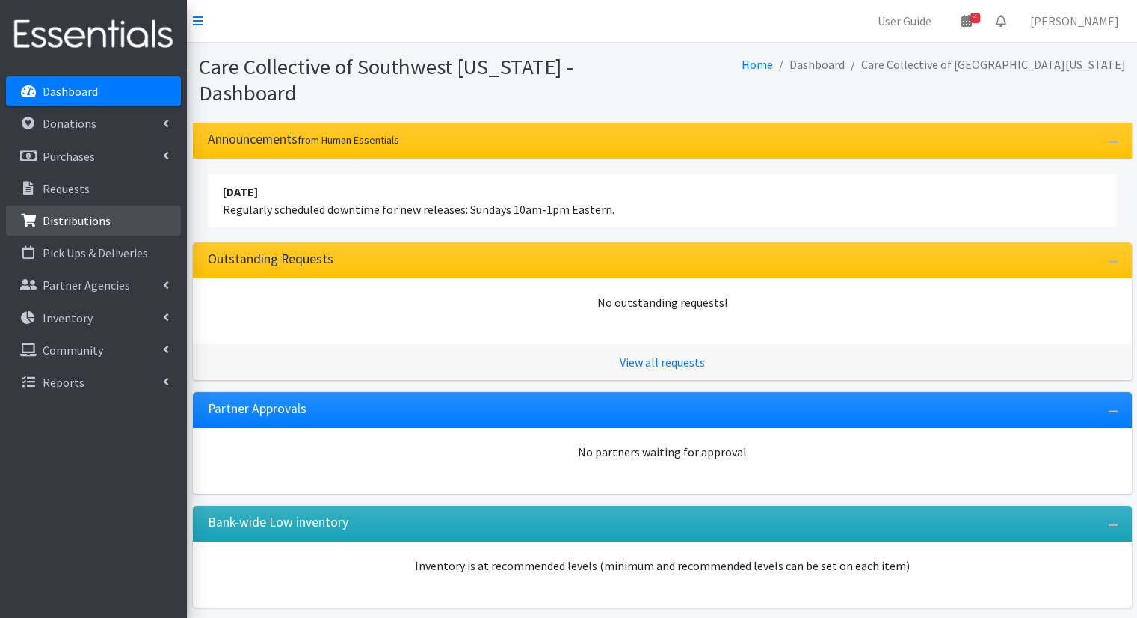
click at [89, 230] on link "Distributions" at bounding box center [93, 221] width 175 height 30
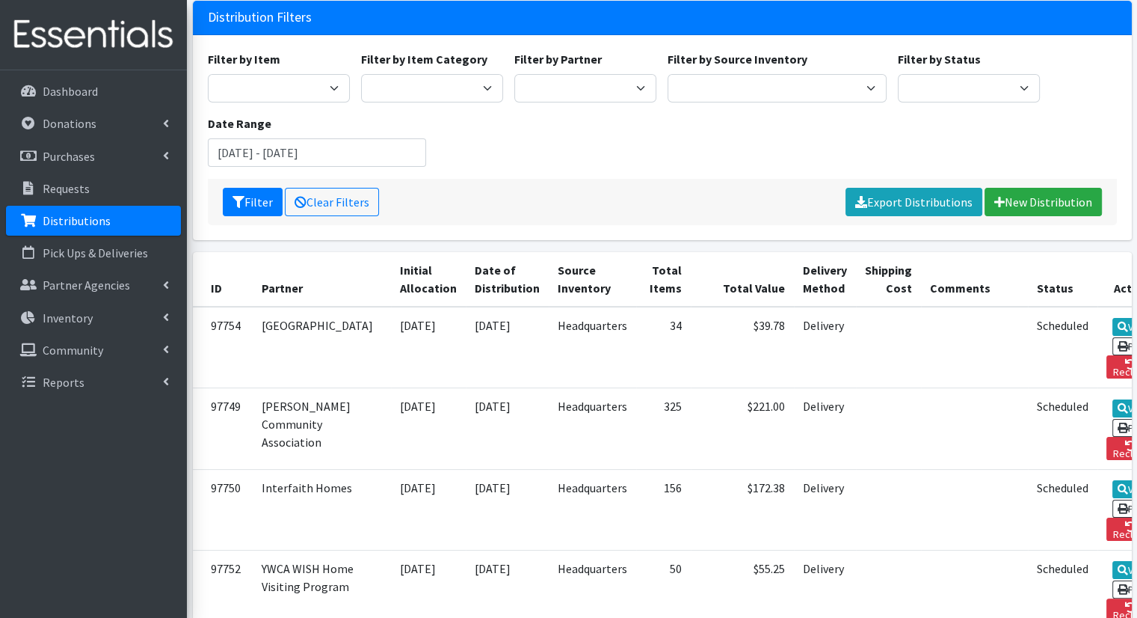
scroll to position [117, 0]
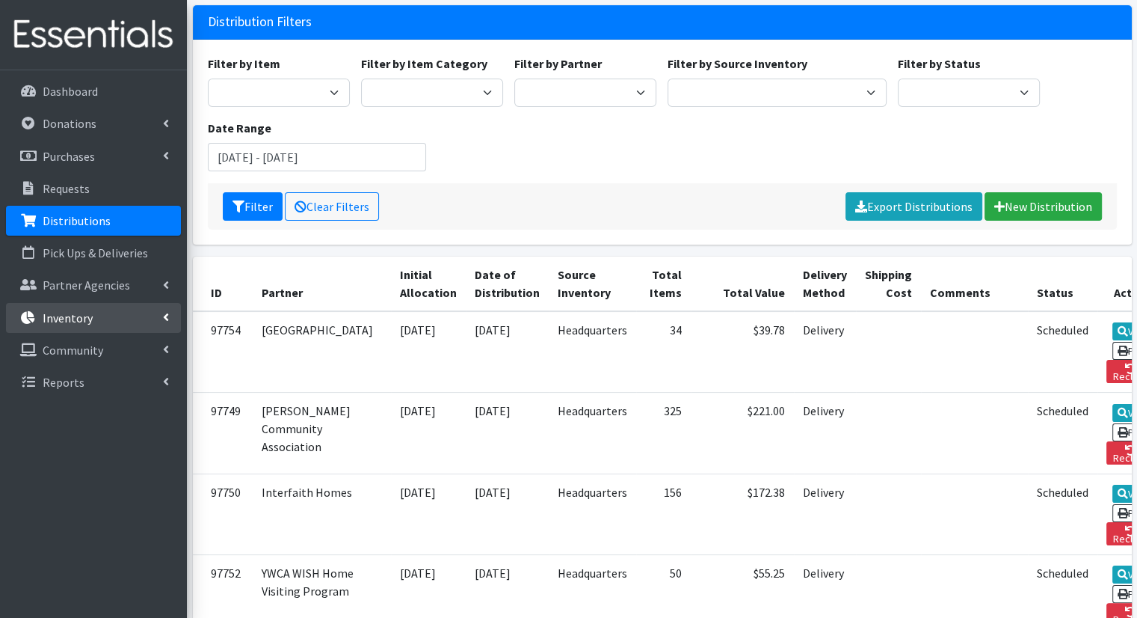
click at [138, 317] on link "Inventory" at bounding box center [93, 318] width 175 height 30
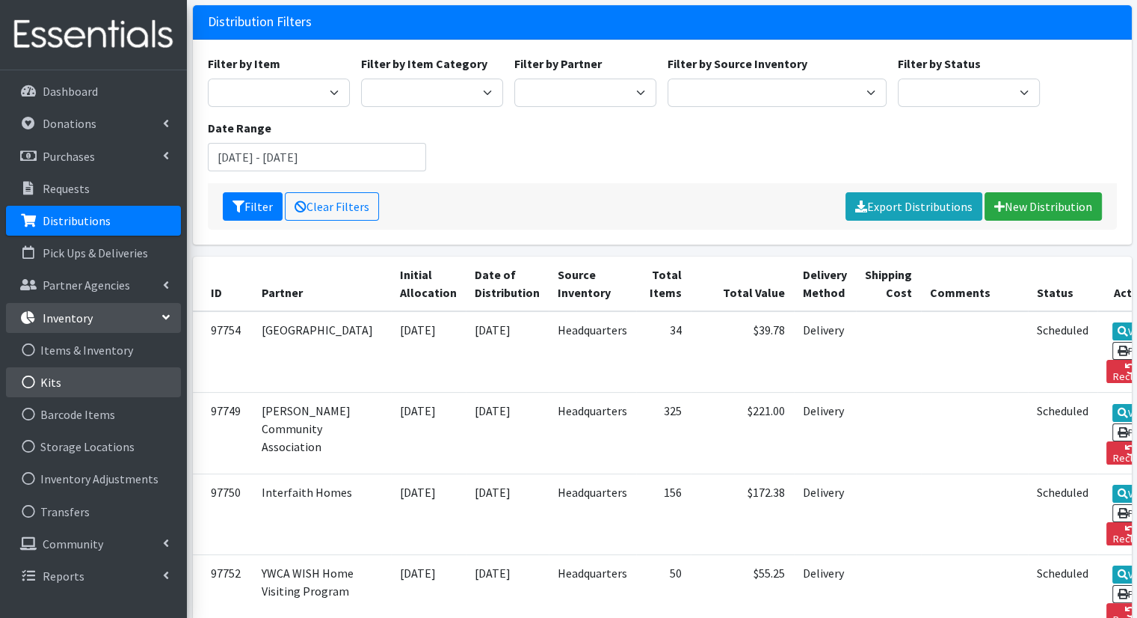
click at [112, 385] on link "Kits" at bounding box center [93, 382] width 175 height 30
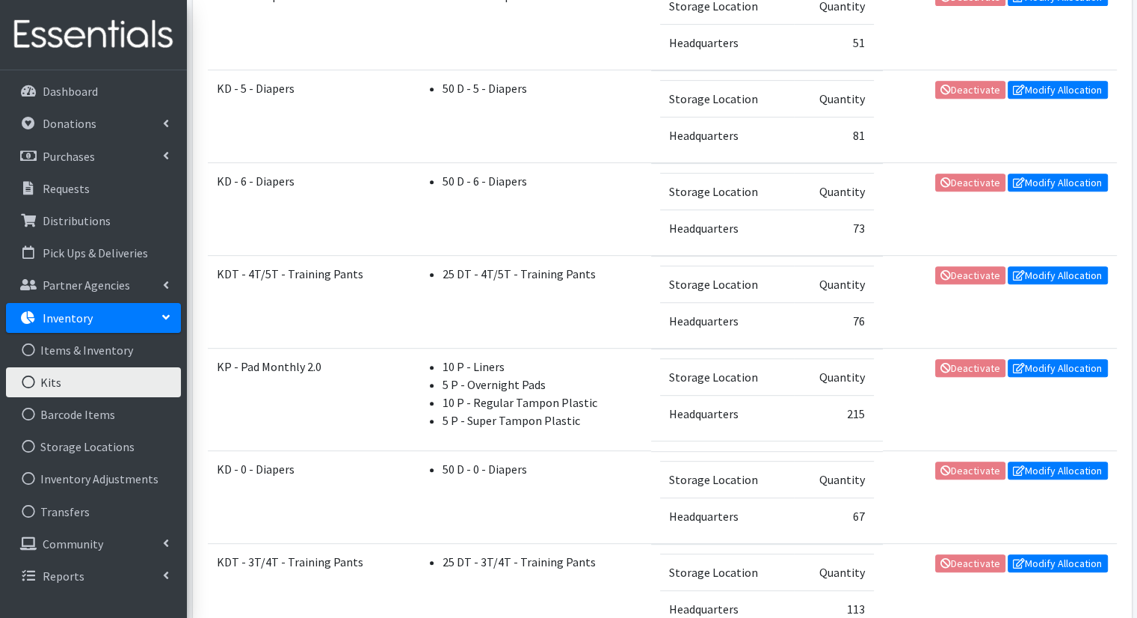
scroll to position [642, 0]
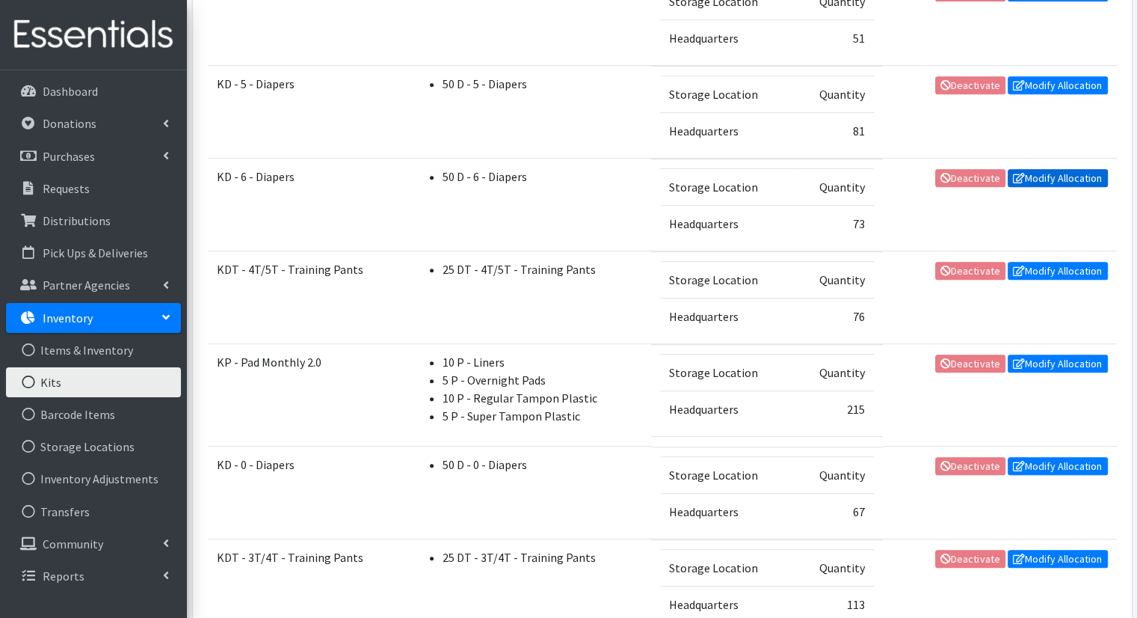
click at [1048, 173] on link "Modify Allocation" at bounding box center [1058, 178] width 100 height 18
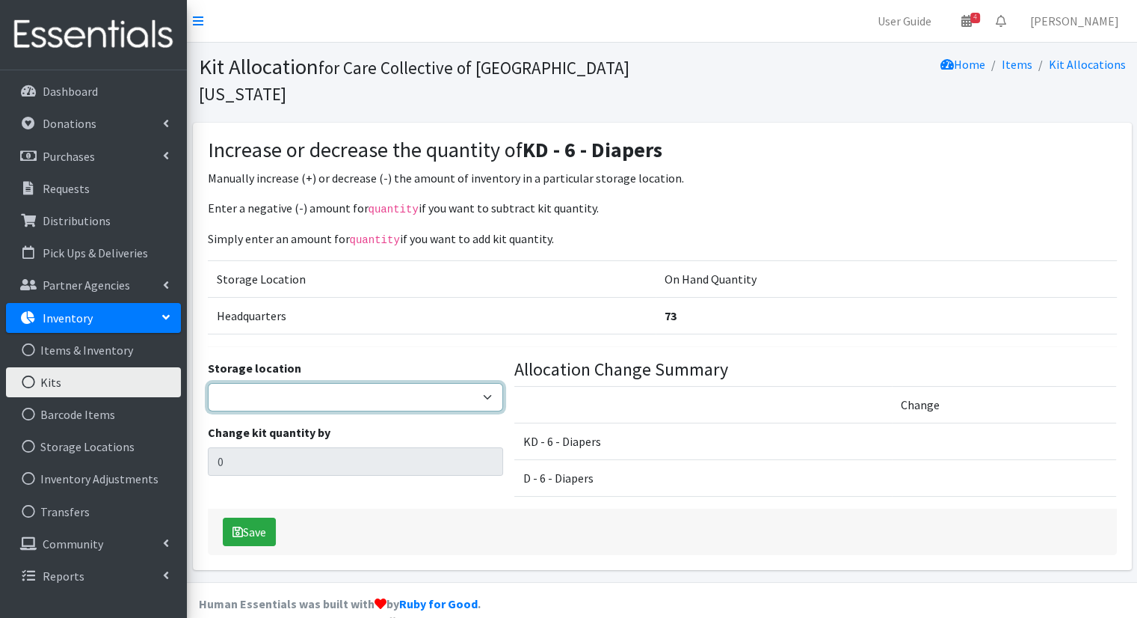
click at [458, 383] on select "Headquarters" at bounding box center [355, 397] width 295 height 28
select select "491"
click at [208, 383] on select "Headquarters" at bounding box center [355, 397] width 295 height 28
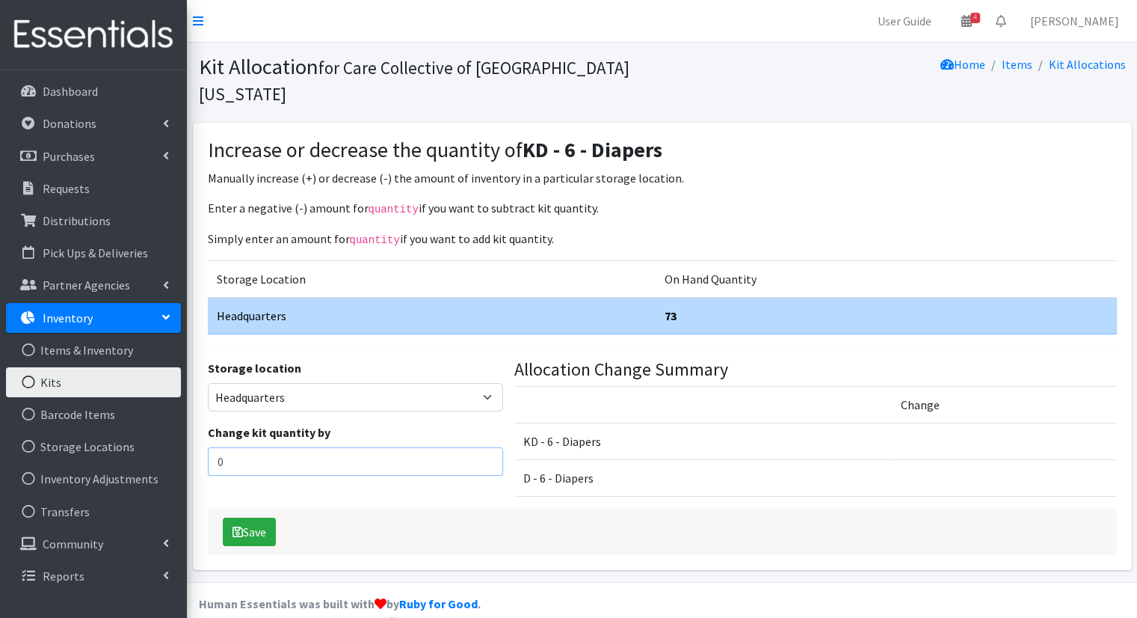
click at [398, 447] on input "0" at bounding box center [355, 461] width 295 height 28
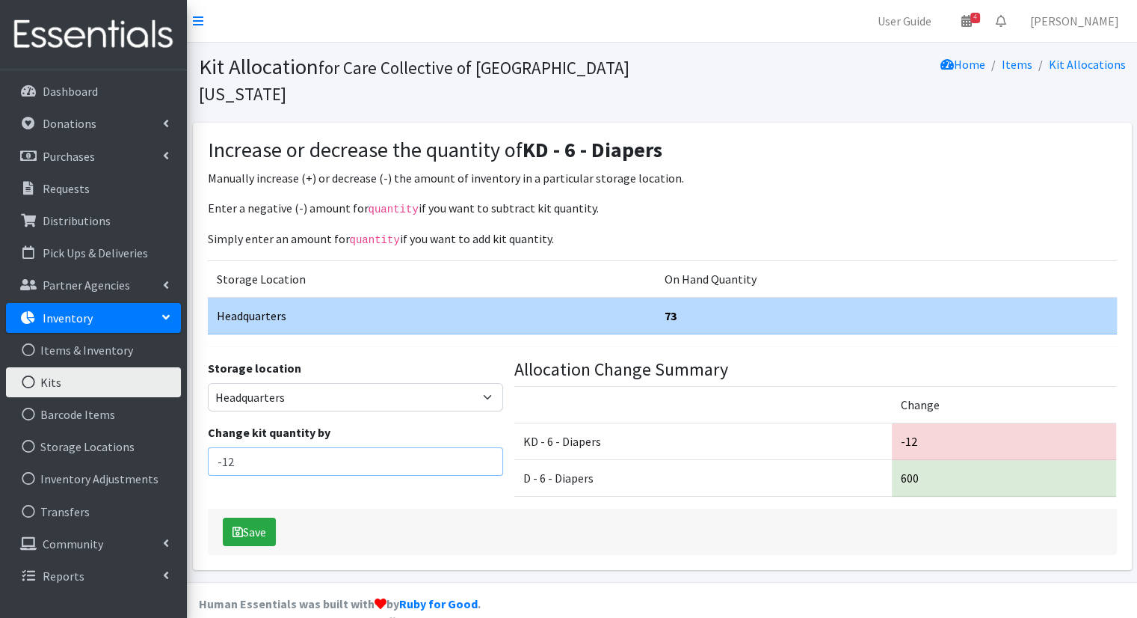
type input "-12"
